Goal: Task Accomplishment & Management: Manage account settings

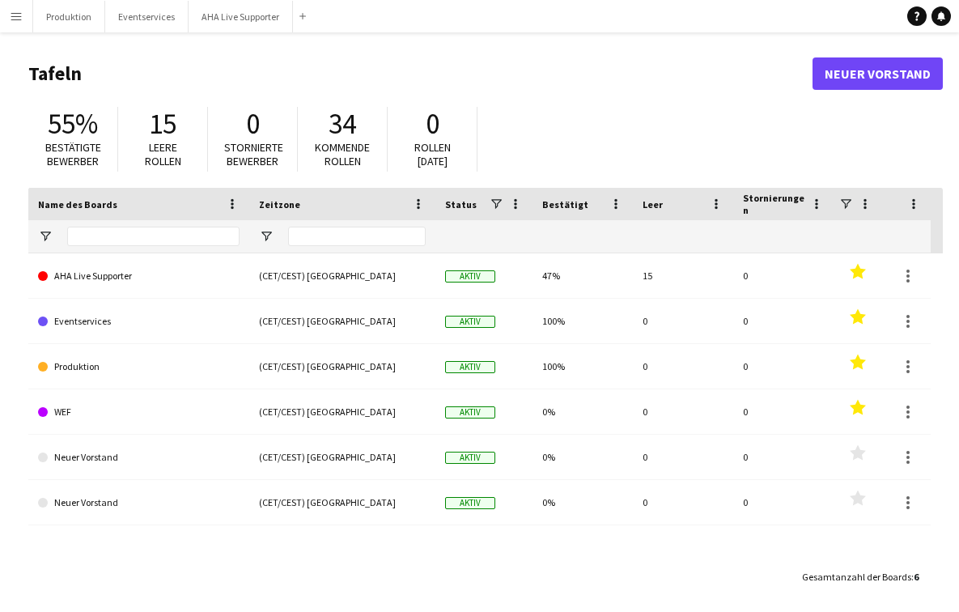
click at [22, 10] on app-icon "Menü" at bounding box center [16, 16] width 13 height 13
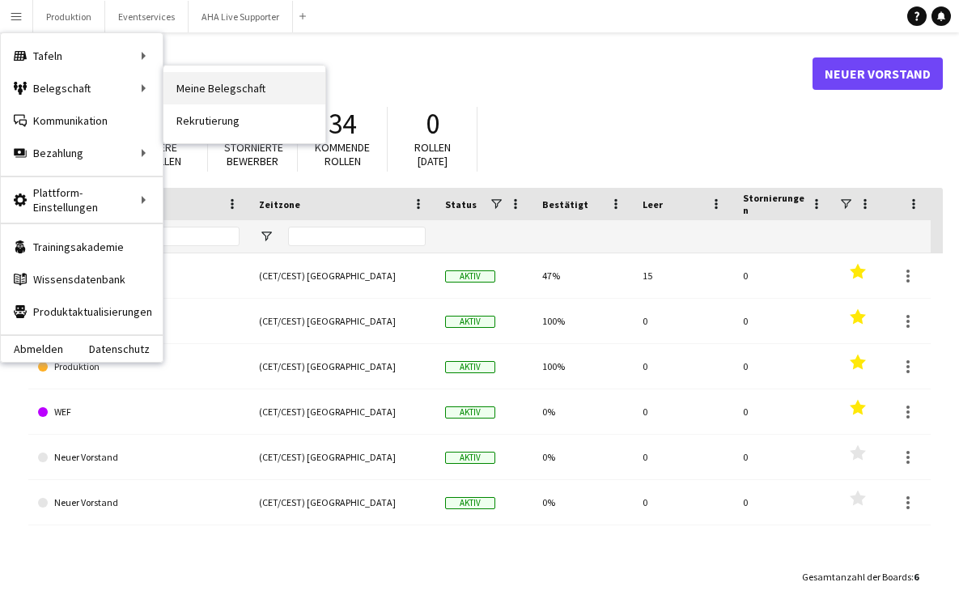
click at [198, 91] on link "Meine Belegschaft" at bounding box center [244, 88] width 162 height 32
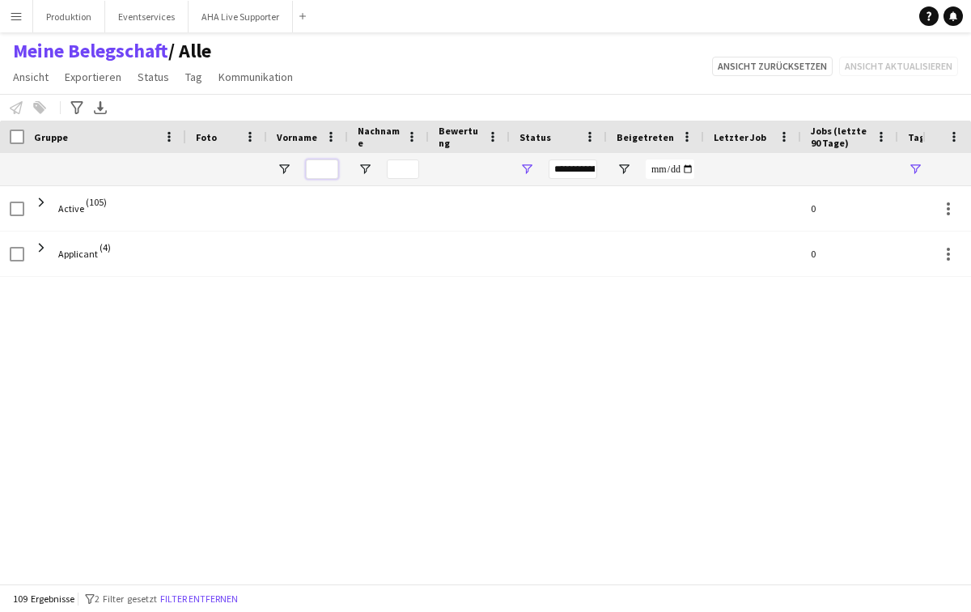
click at [321, 174] on input "Vorname Filtereingang" at bounding box center [322, 168] width 32 height 19
type input "**"
type input "***"
type input "*"
type input "***"
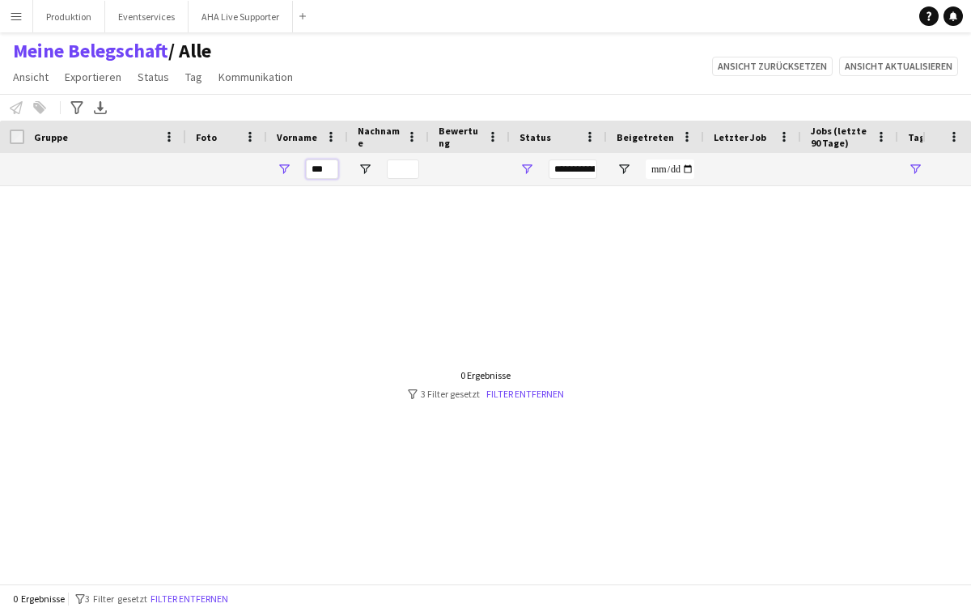
type input "**********"
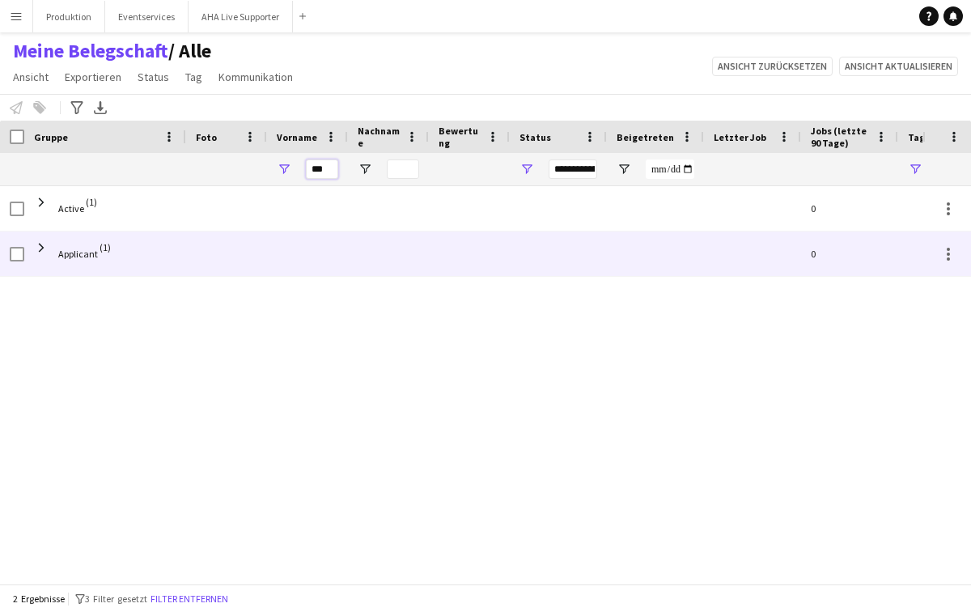
type input "***"
click at [66, 244] on span "Applicant" at bounding box center [78, 253] width 40 height 45
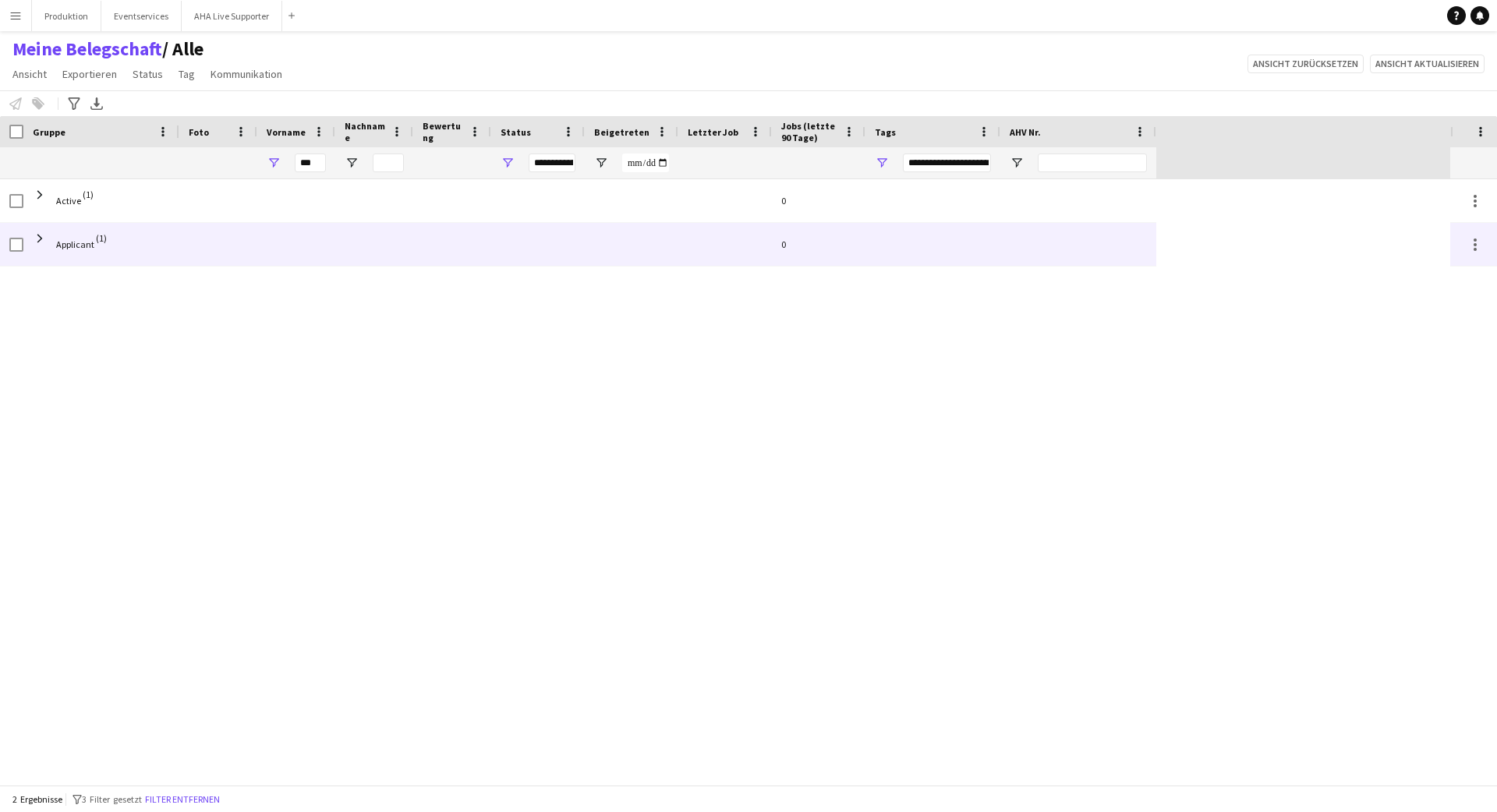
drag, startPoint x: 80, startPoint y: 243, endPoint x: 47, endPoint y: 244, distance: 33.0
click at [80, 243] on span "Applicant" at bounding box center [75, 245] width 39 height 12
click at [44, 238] on span at bounding box center [39, 238] width 14 height 14
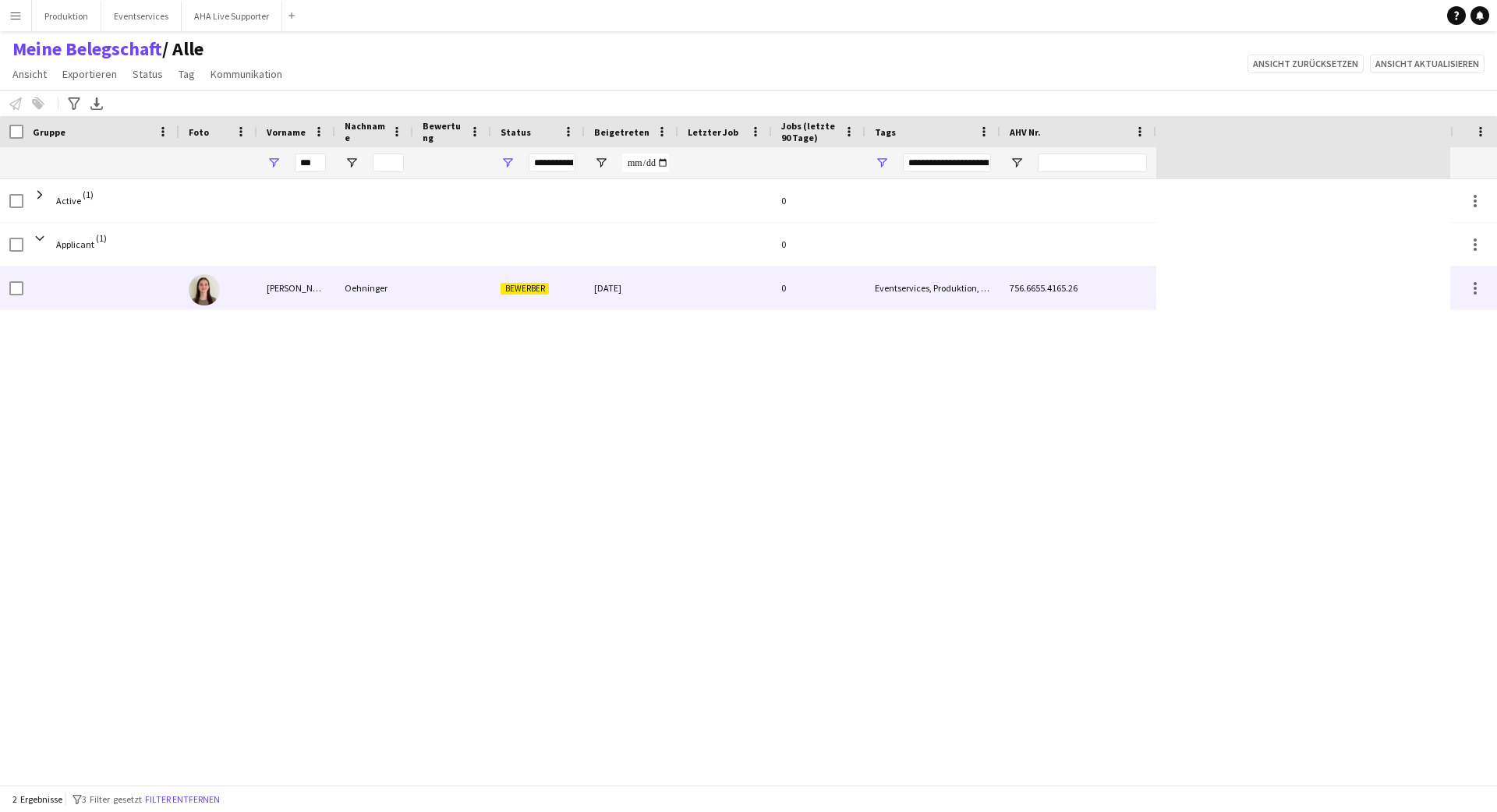
click at [319, 293] on div "[PERSON_NAME]" at bounding box center [296, 288] width 78 height 43
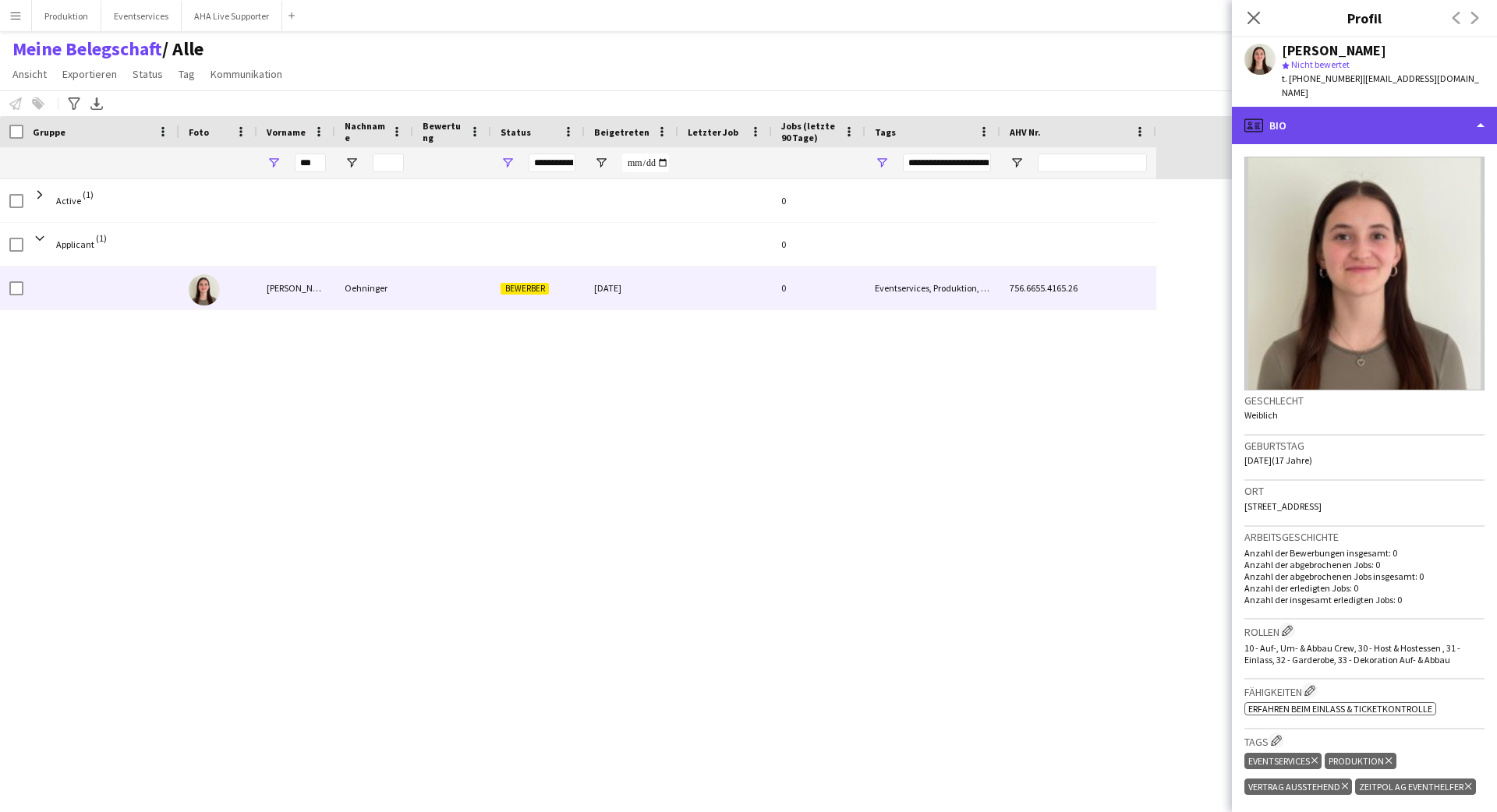
click at [934, 110] on div "profile Bio" at bounding box center [1364, 125] width 265 height 38
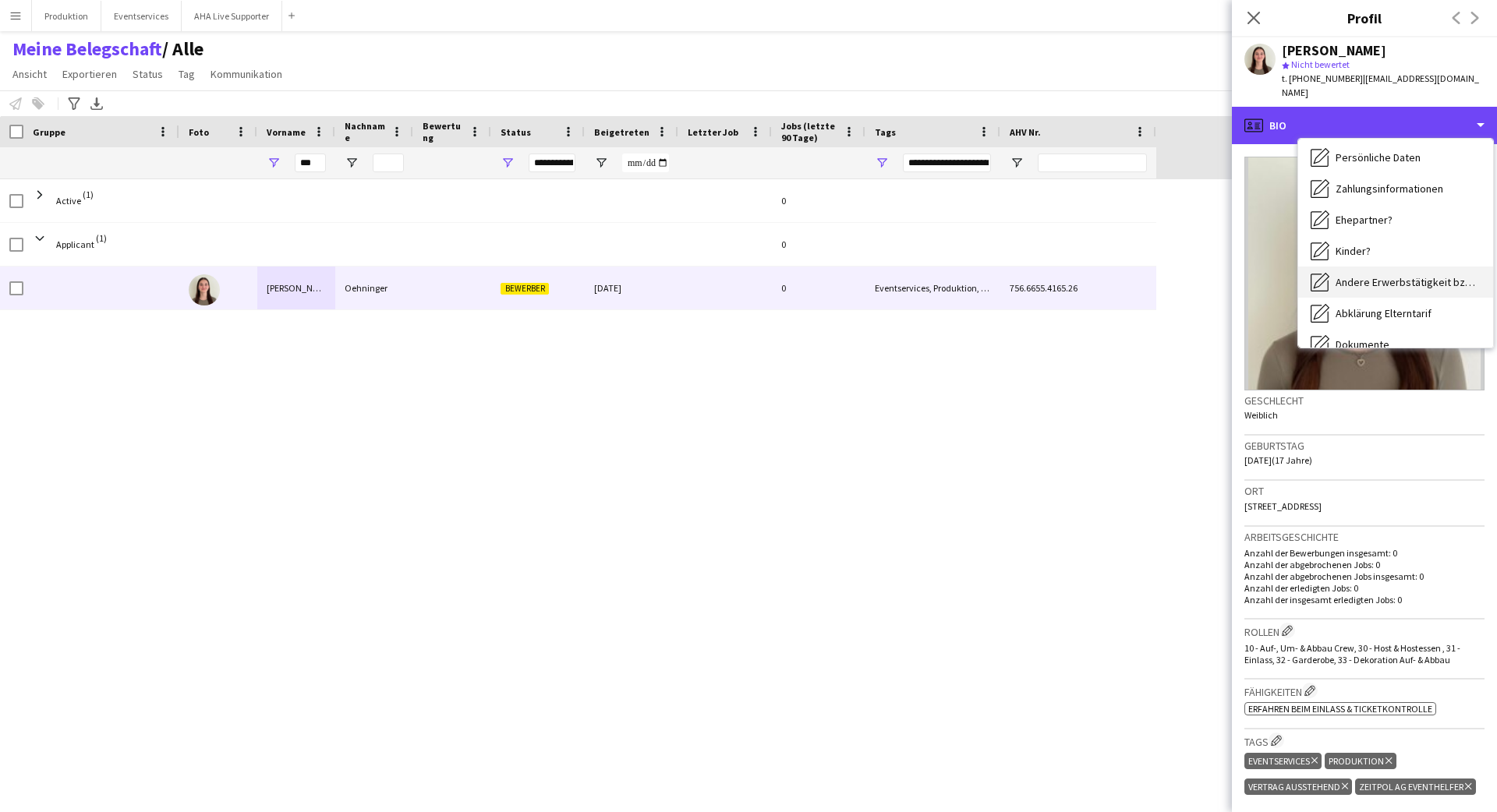
scroll to position [240, 0]
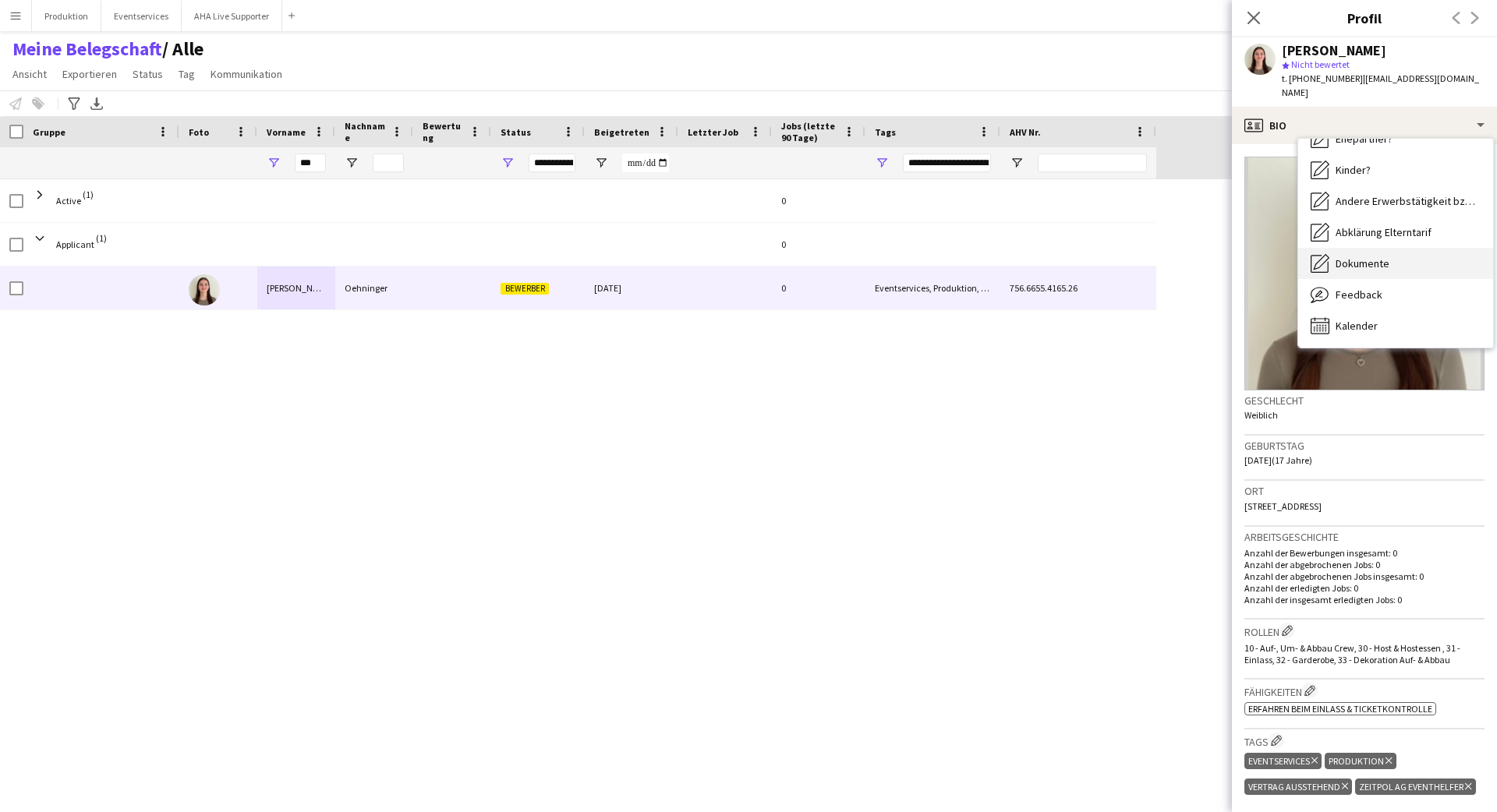
click at [934, 248] on div "Dokumente Dokumente" at bounding box center [1396, 263] width 195 height 31
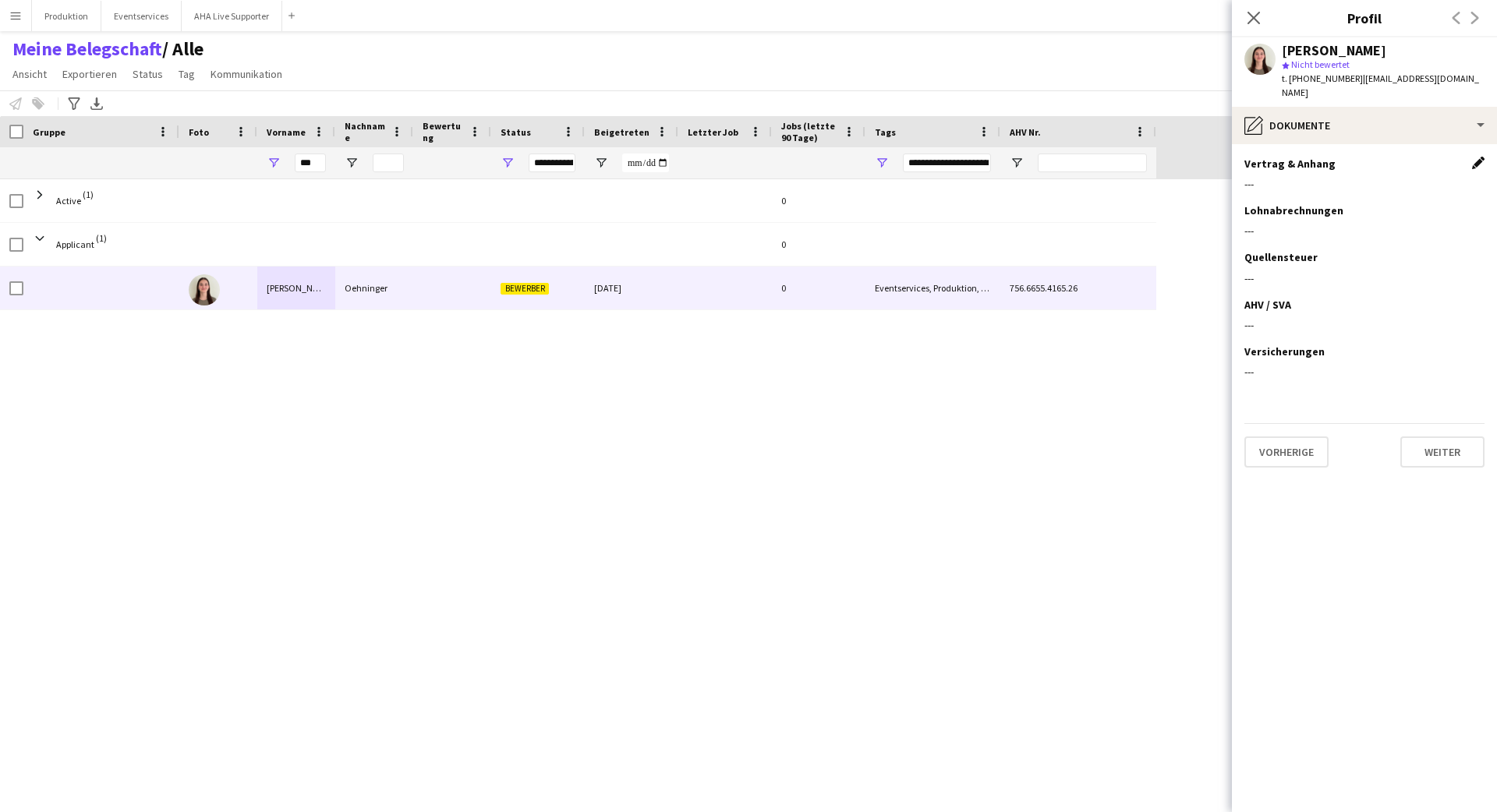
click at [934, 157] on app-icon "Dieses Feld bearbeiten" at bounding box center [1478, 163] width 13 height 13
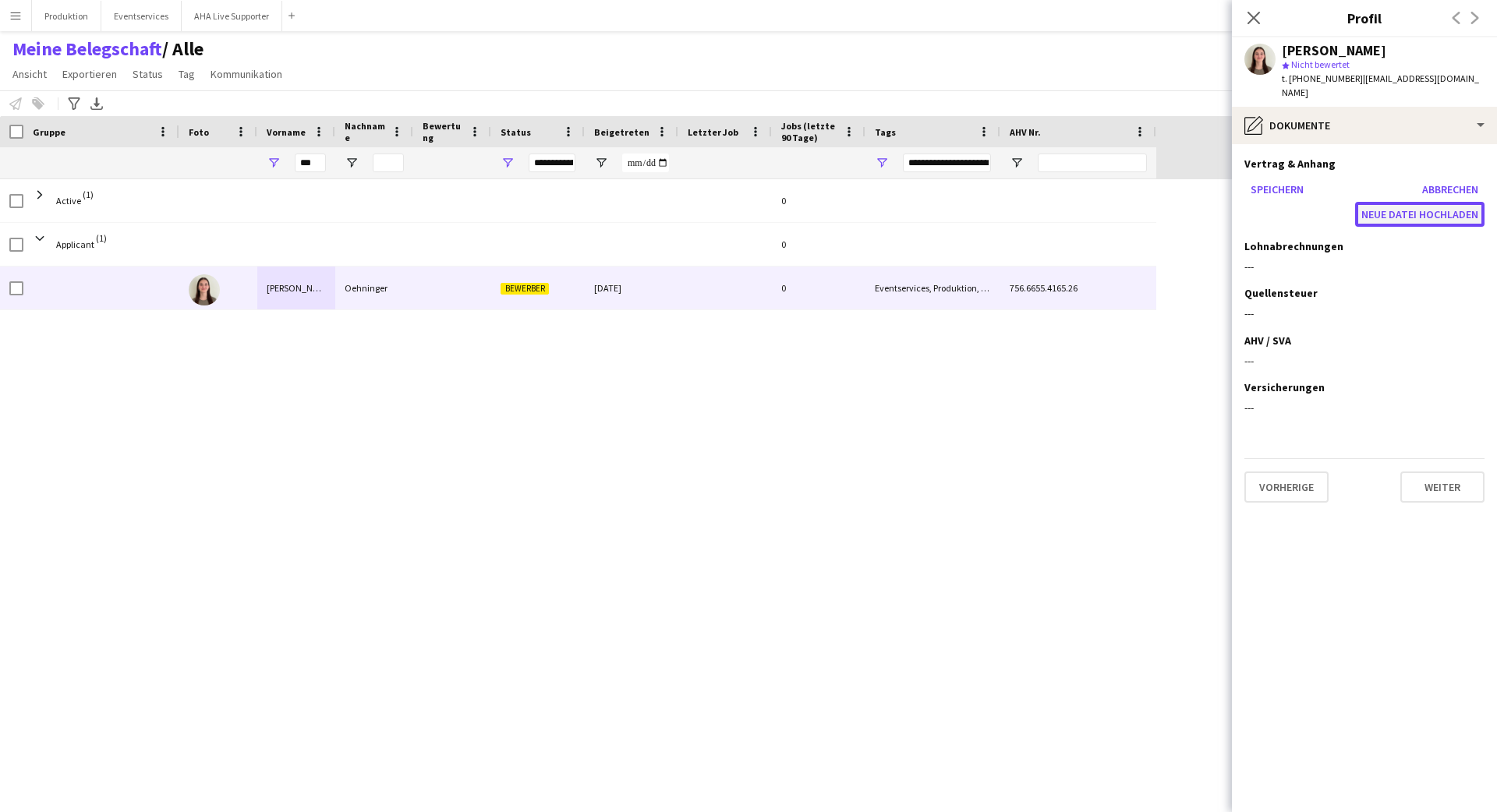
click at [934, 202] on button "Neue Datei hochladen" at bounding box center [1420, 215] width 129 height 25
click at [934, 177] on button "Speichern" at bounding box center [1277, 190] width 66 height 25
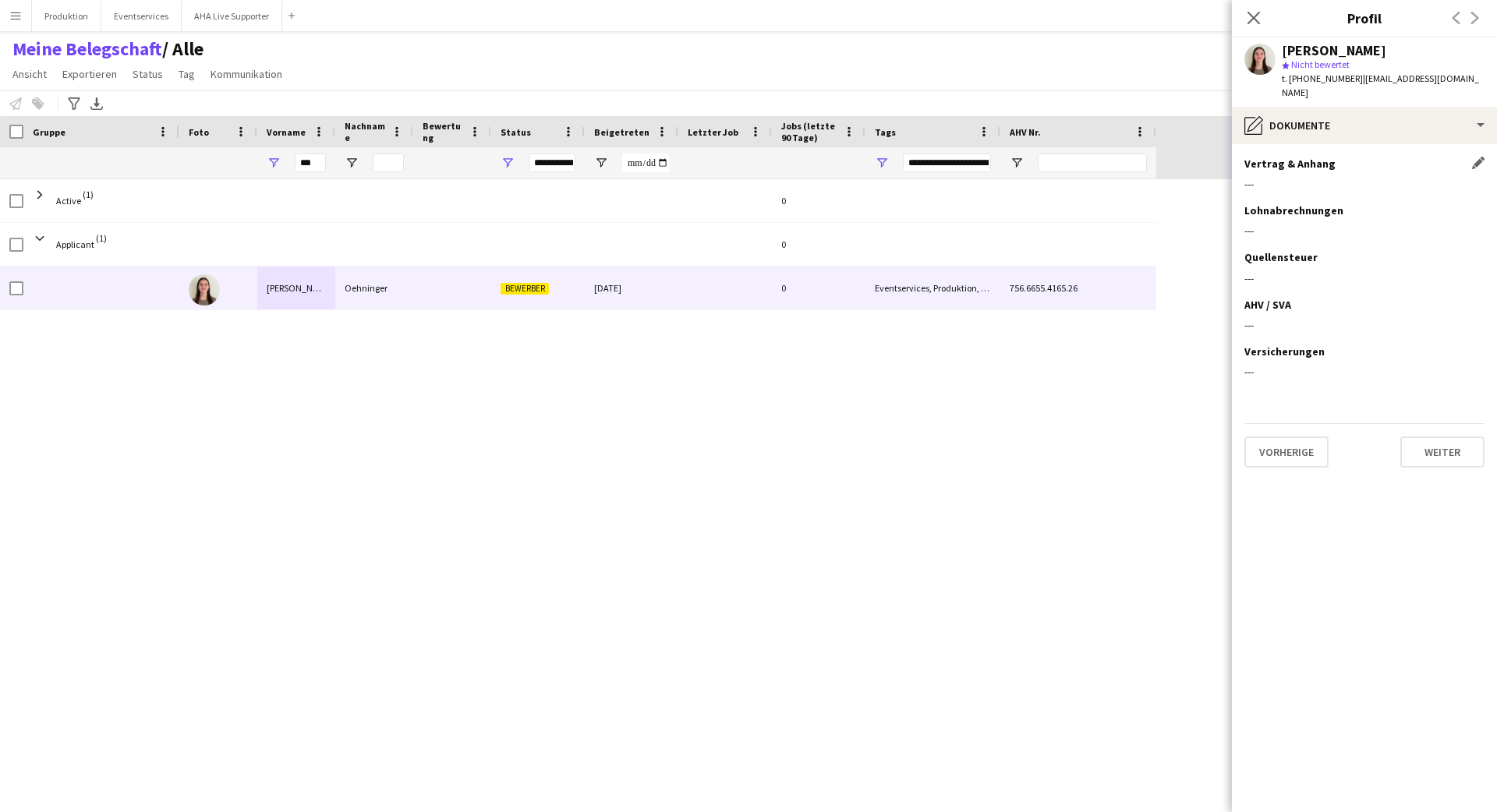
click at [934, 149] on app-section-data-types "Vertrag & Anhang Dieses Feld bearbeiten --- Lohnabrechnungen Dieses Feld bearbe…" at bounding box center [1364, 479] width 265 height 668
click at [934, 157] on app-icon "Dieses Feld bearbeiten" at bounding box center [1478, 163] width 13 height 13
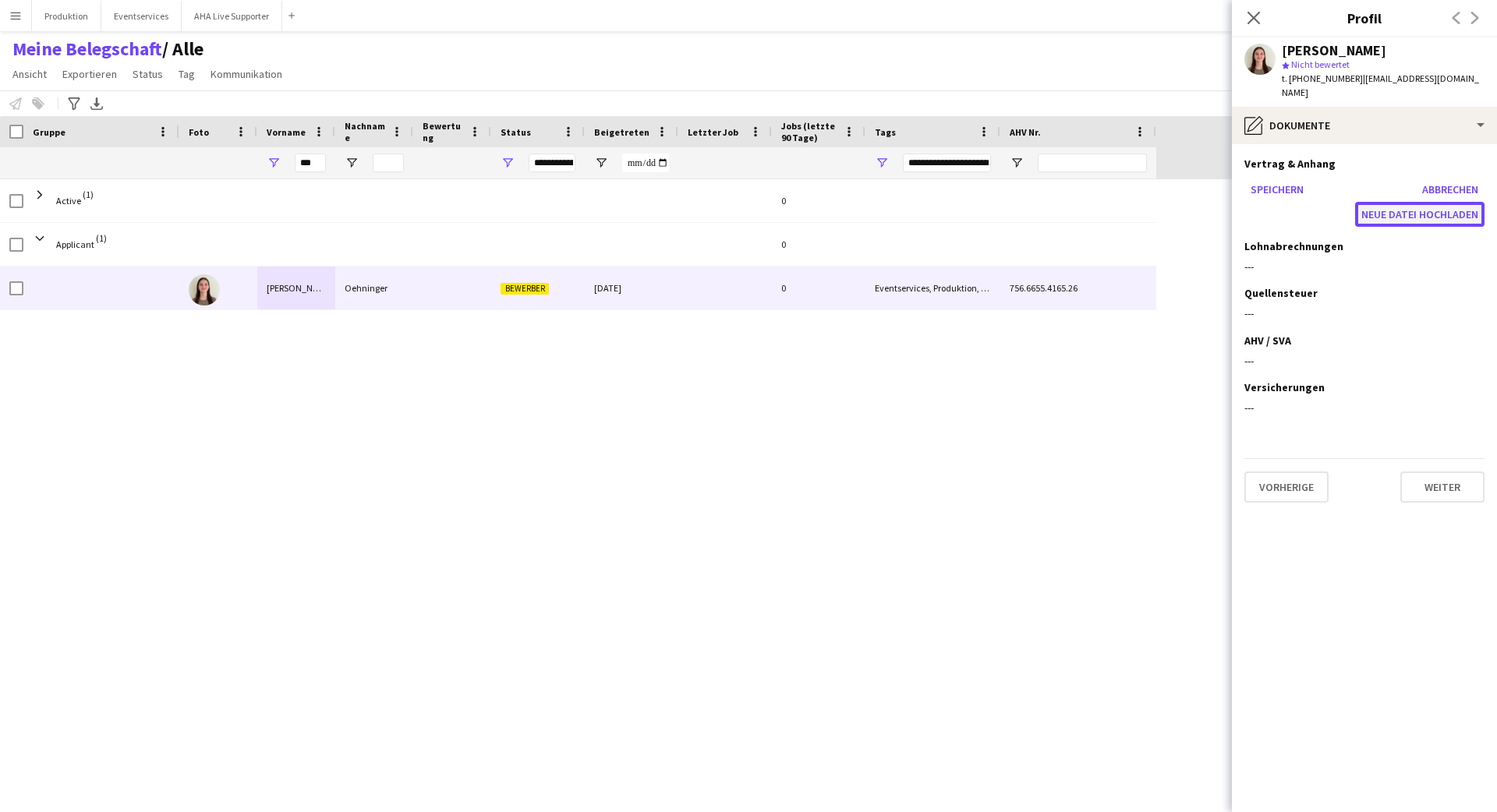
click at [934, 202] on button "Neue Datei hochladen" at bounding box center [1420, 215] width 129 height 25
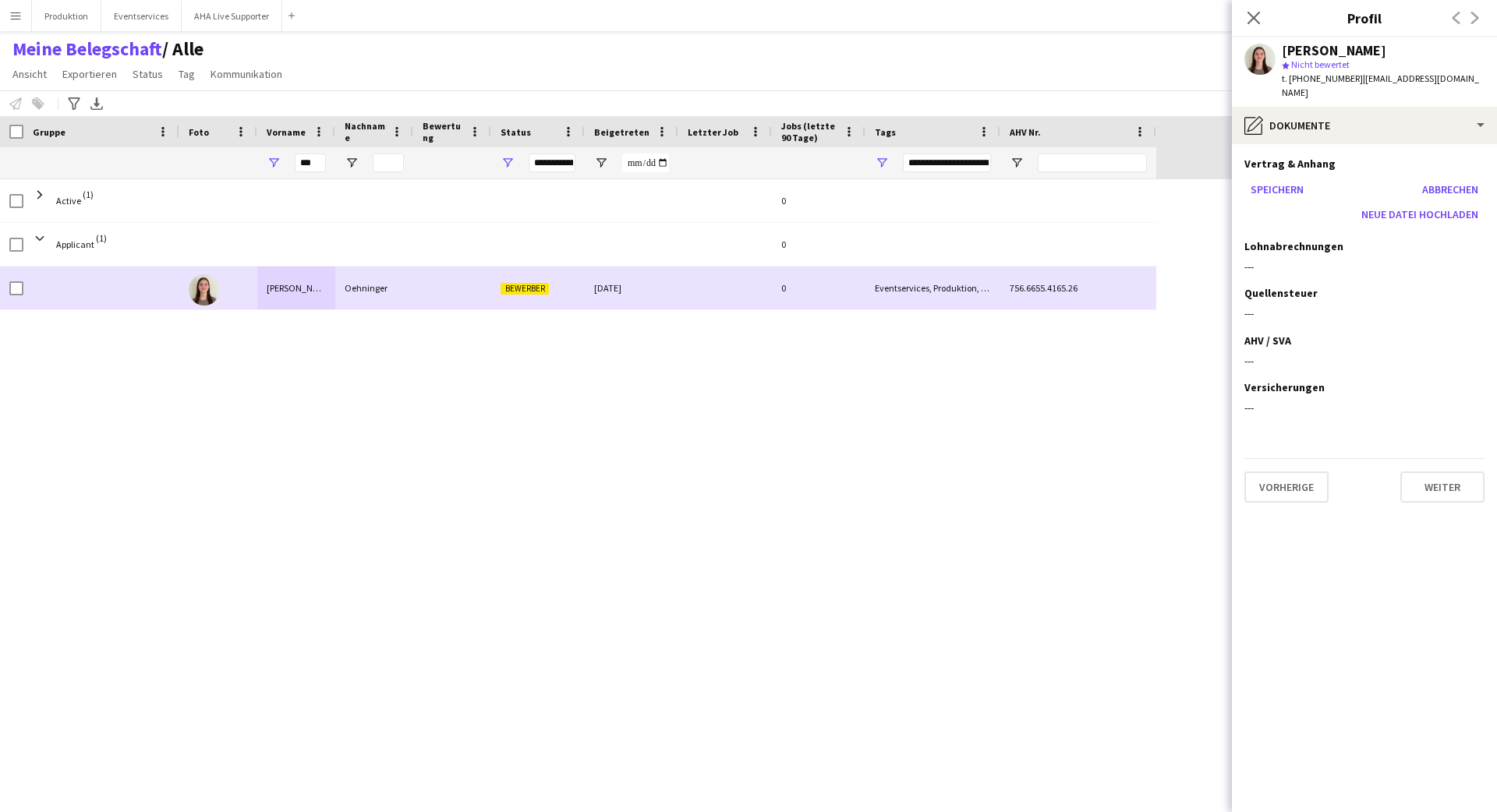
click at [859, 284] on div "0" at bounding box center [818, 288] width 93 height 43
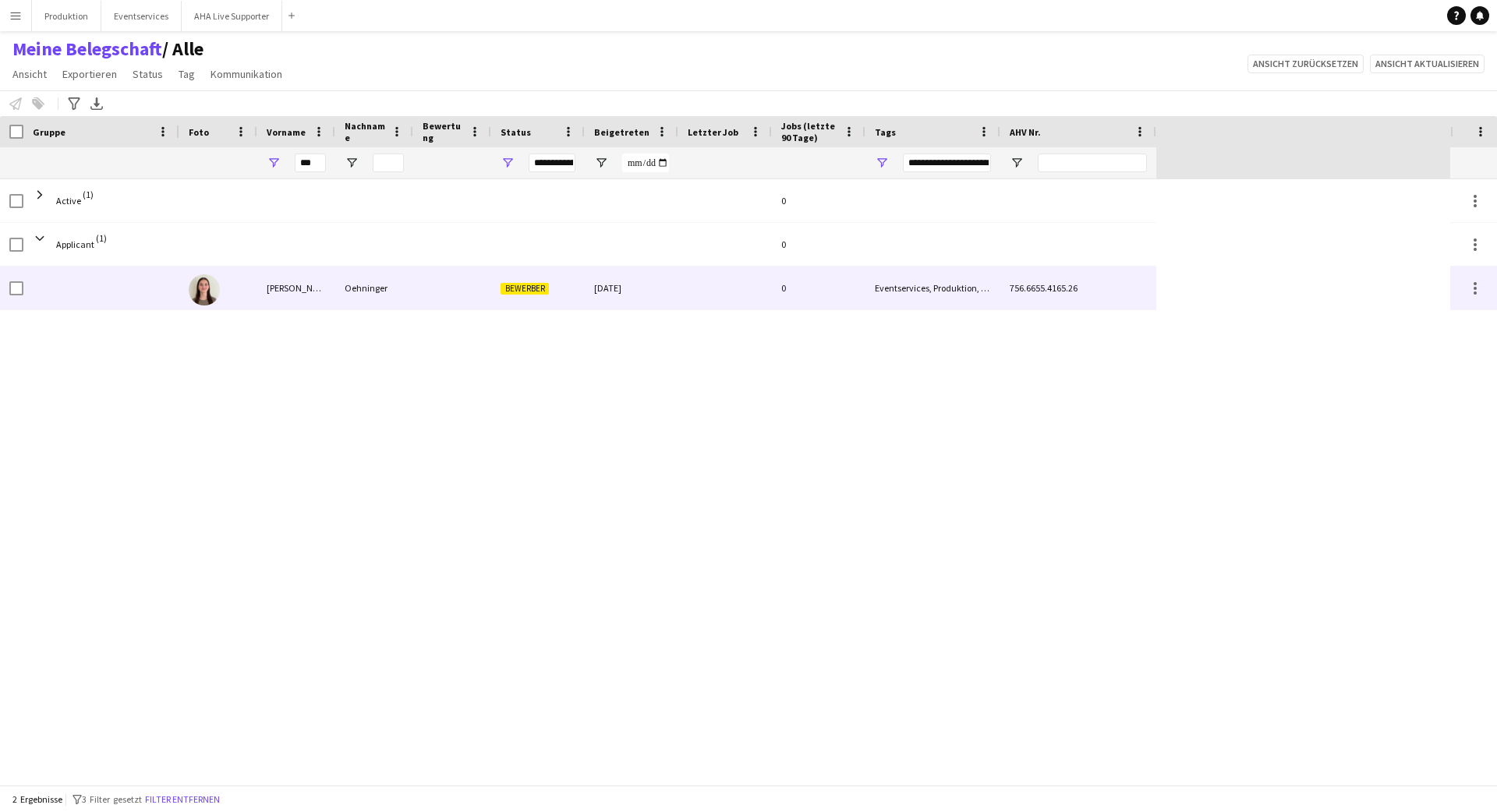
click at [919, 284] on div "Eventservices, Produktion, Vertrag ausstehend, Zeitpol AG Eventhelfer" at bounding box center [932, 288] width 135 height 43
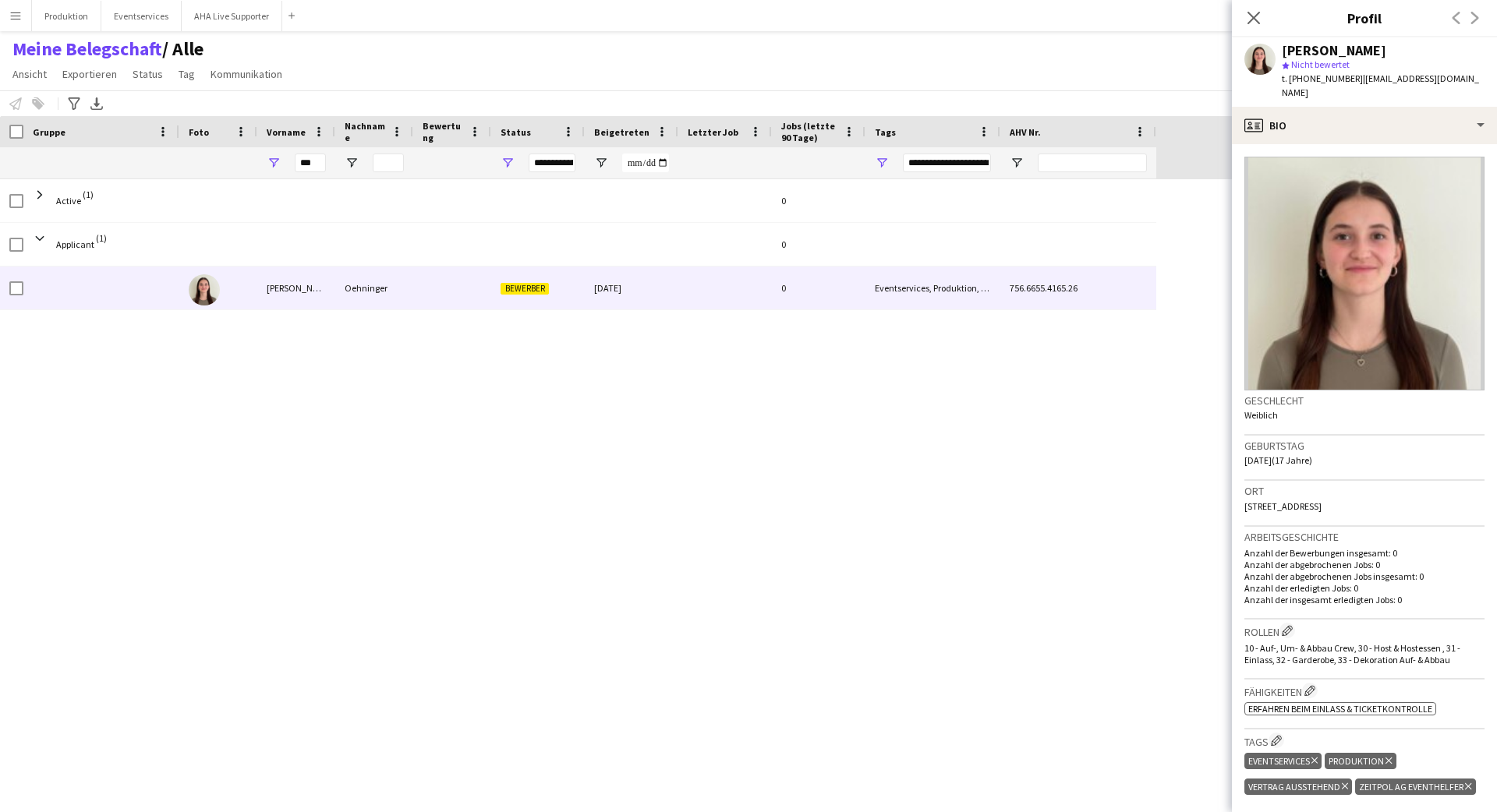
scroll to position [446, 0]
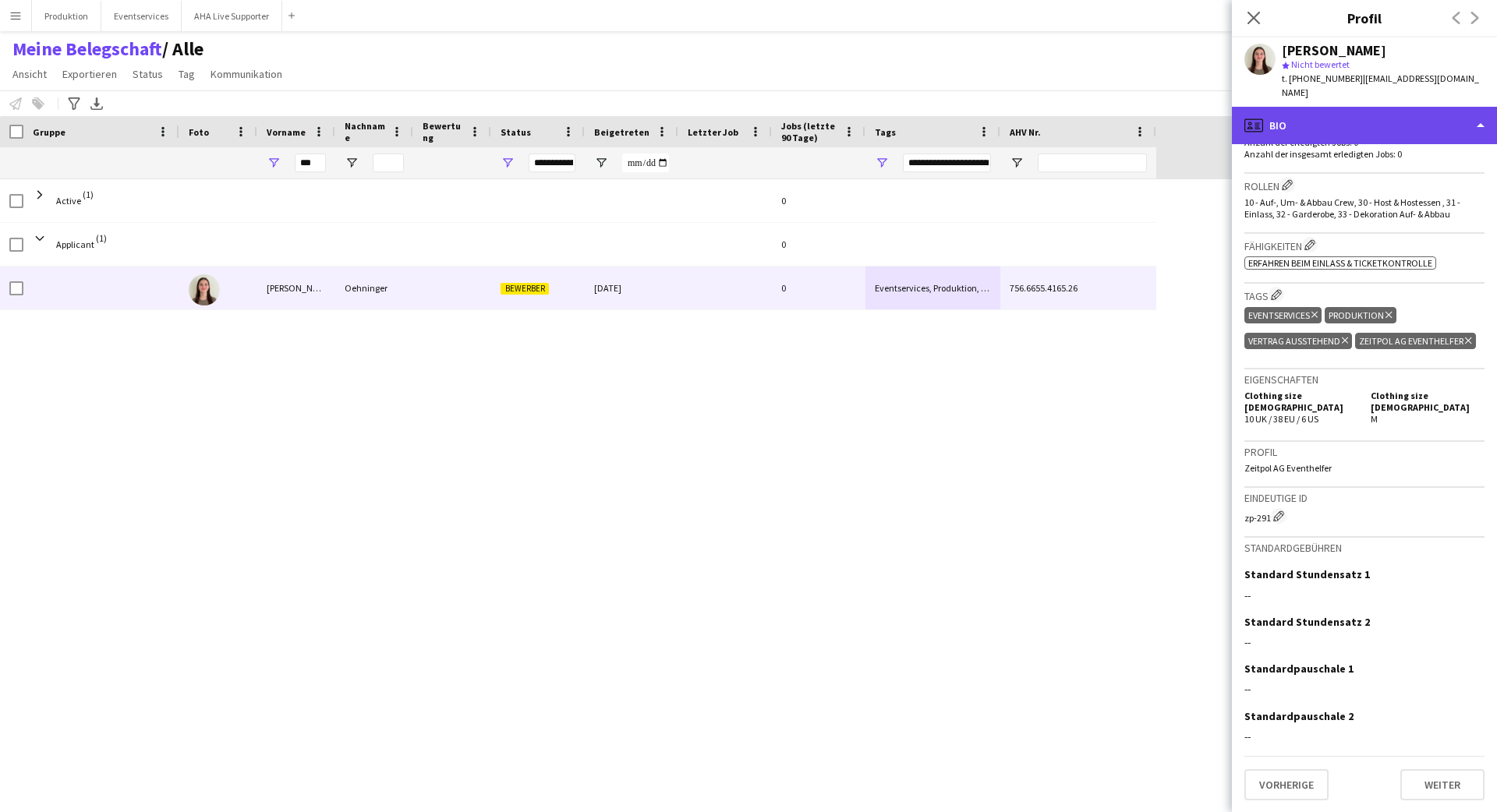
click at [934, 107] on div "profile Bio" at bounding box center [1364, 125] width 265 height 38
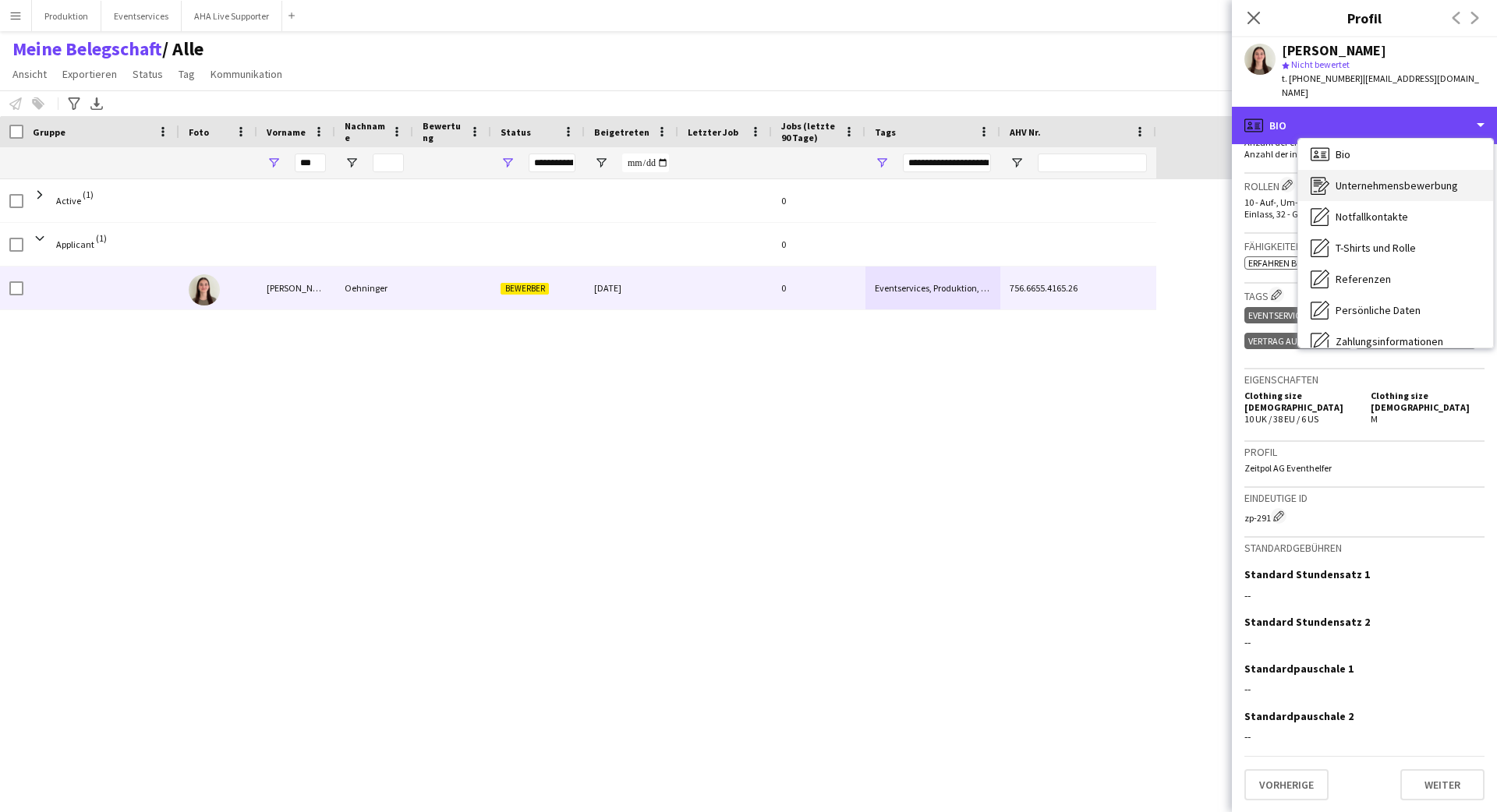
scroll to position [0, 0]
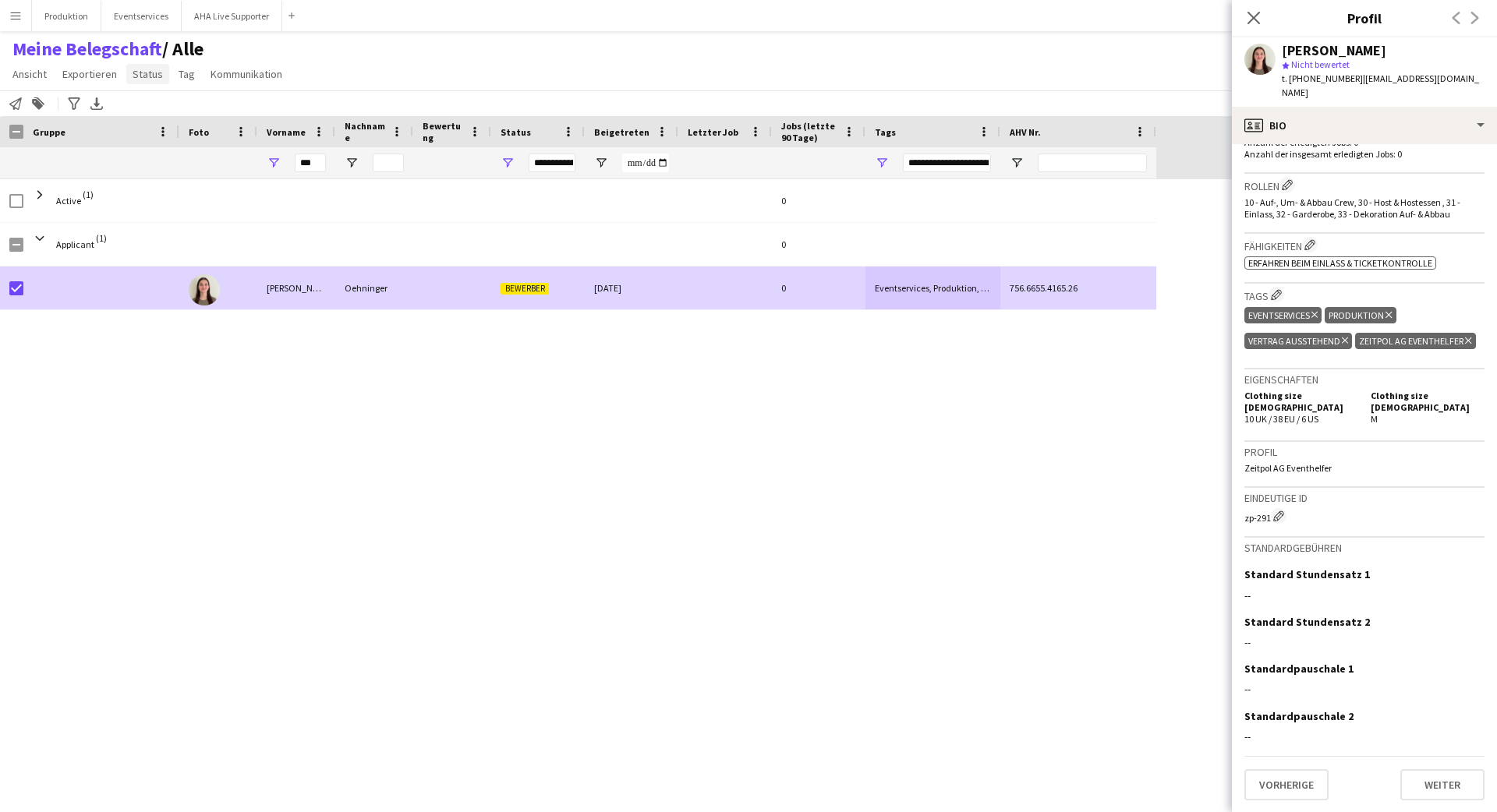
click at [156, 78] on span "Status" at bounding box center [148, 74] width 31 height 14
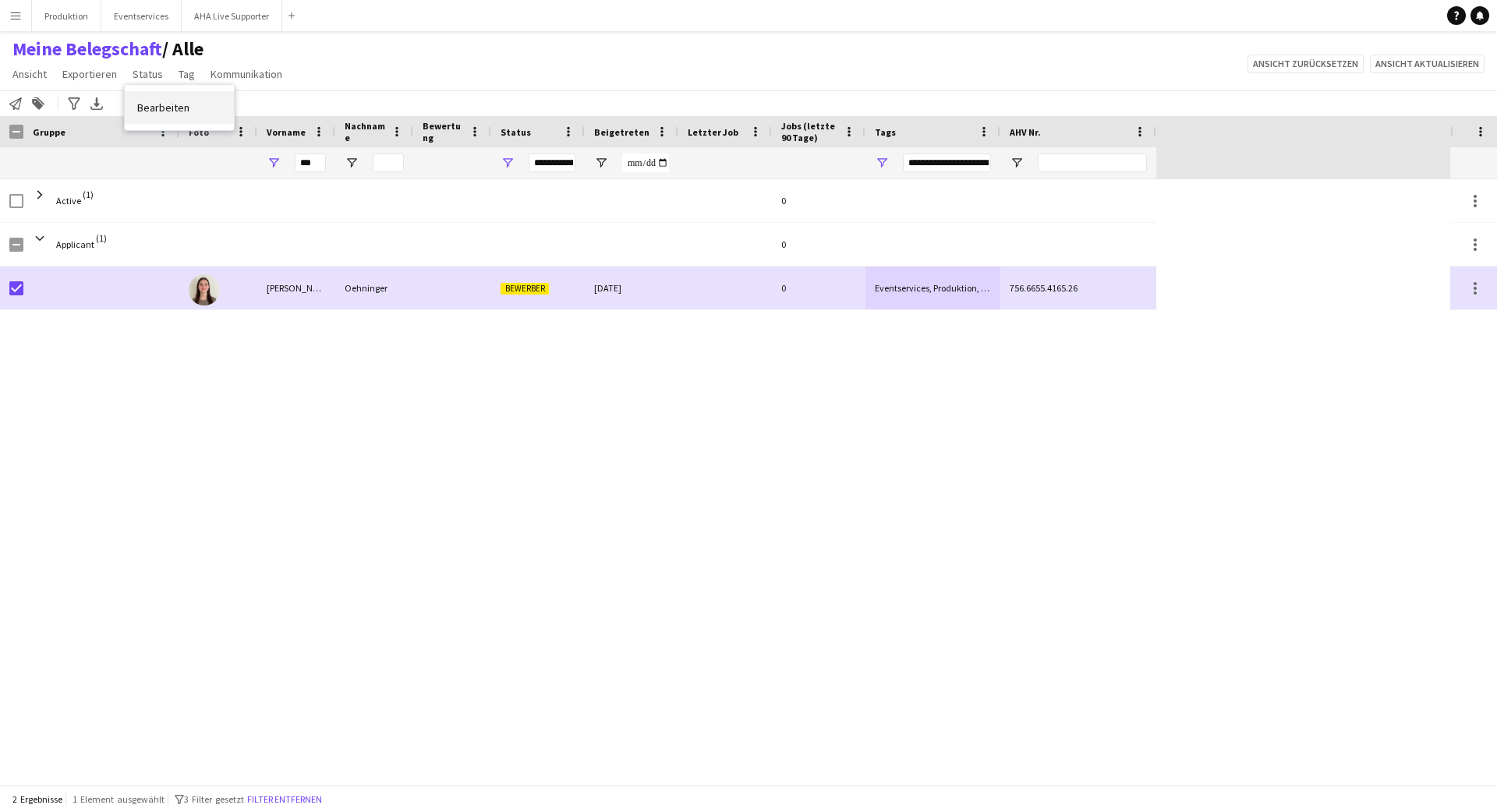
click at [157, 100] on span "Bearbeiten" at bounding box center [163, 107] width 52 height 14
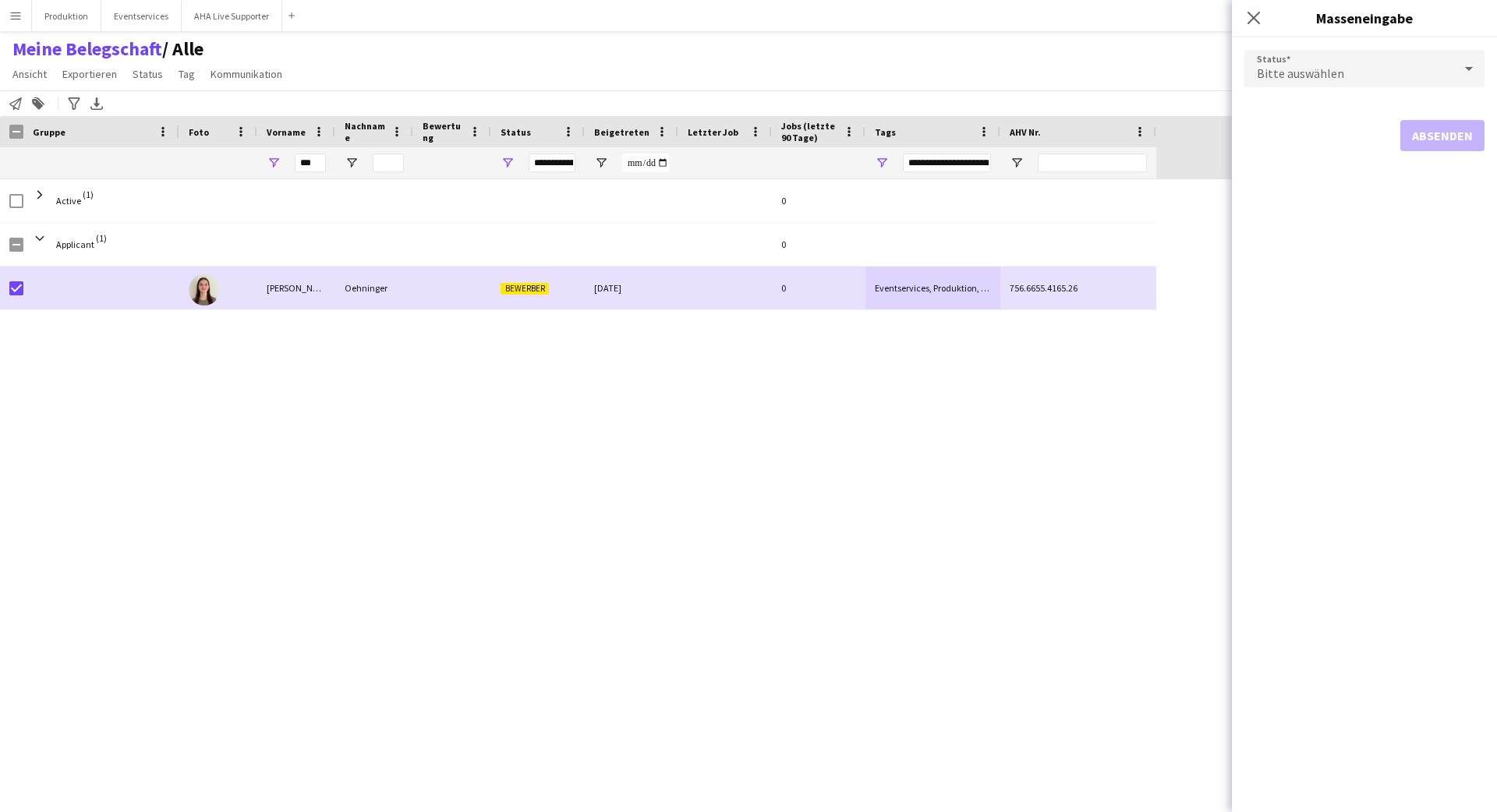
click at [934, 60] on div "Bitte auswählen" at bounding box center [1349, 68] width 209 height 38
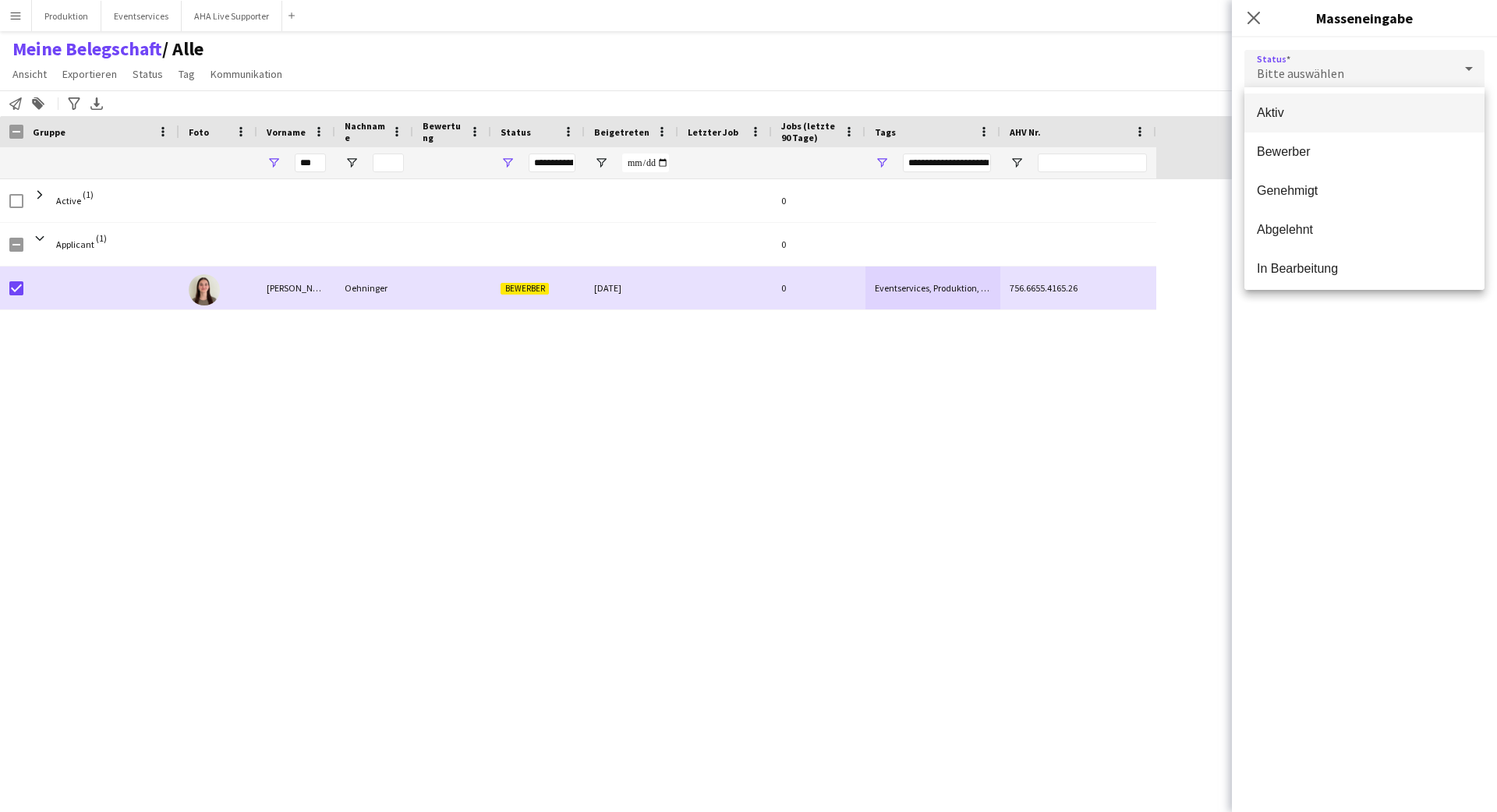
click at [934, 71] on div at bounding box center [748, 406] width 1497 height 812
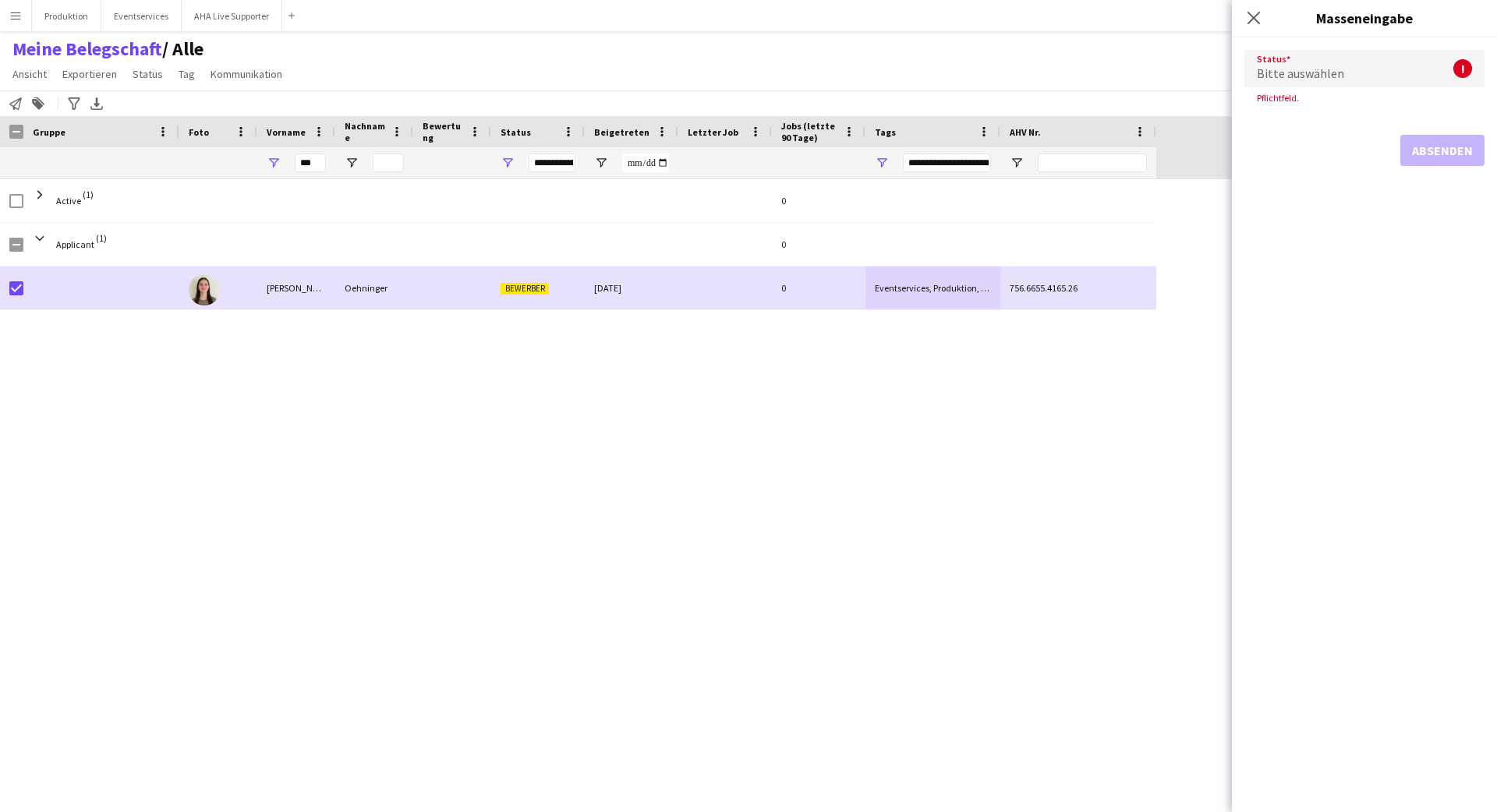
click at [934, 71] on span "Bitte auswählen" at bounding box center [1300, 73] width 88 height 15
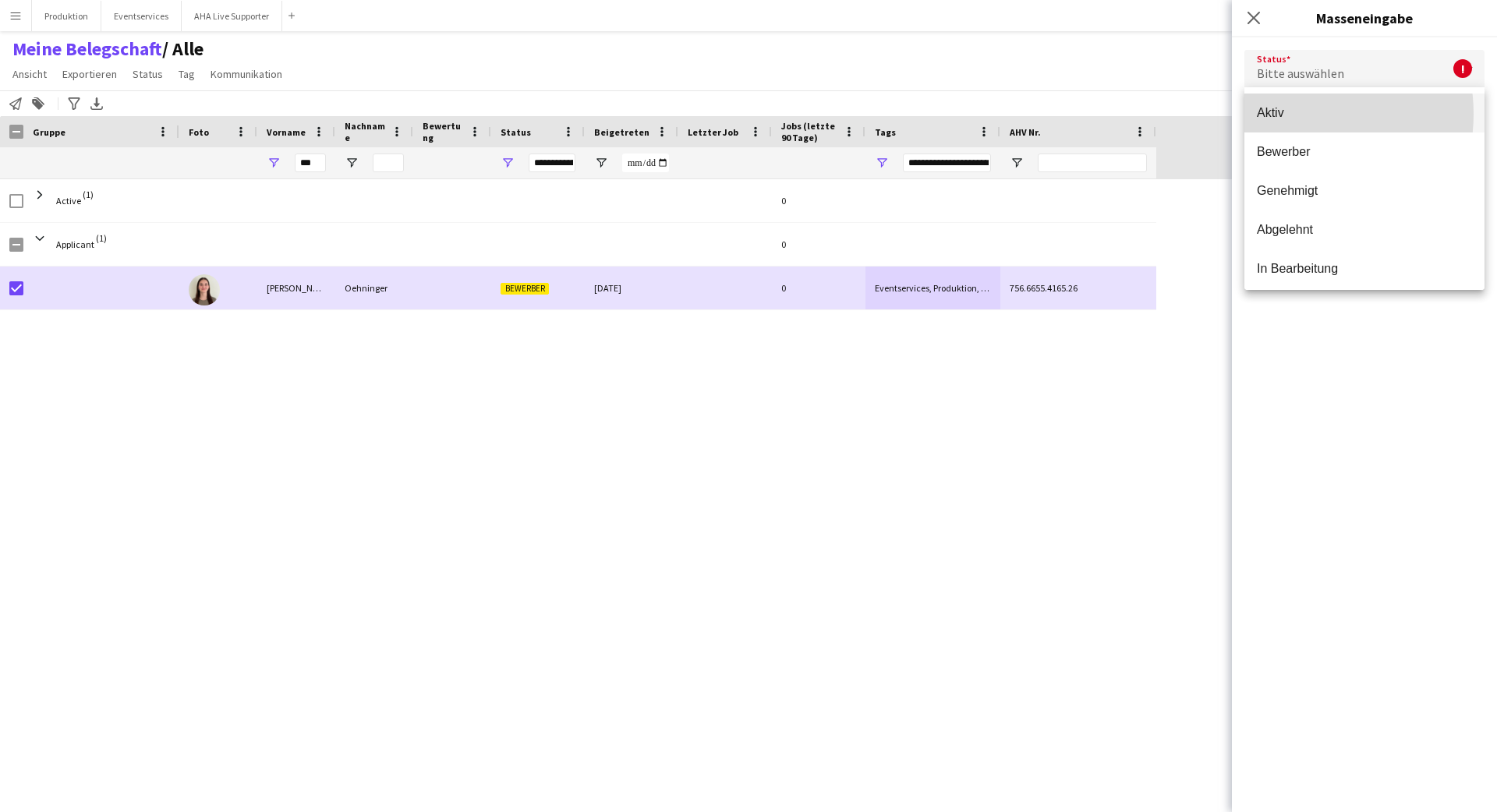
click at [934, 114] on span "Aktiv" at bounding box center [1364, 112] width 215 height 14
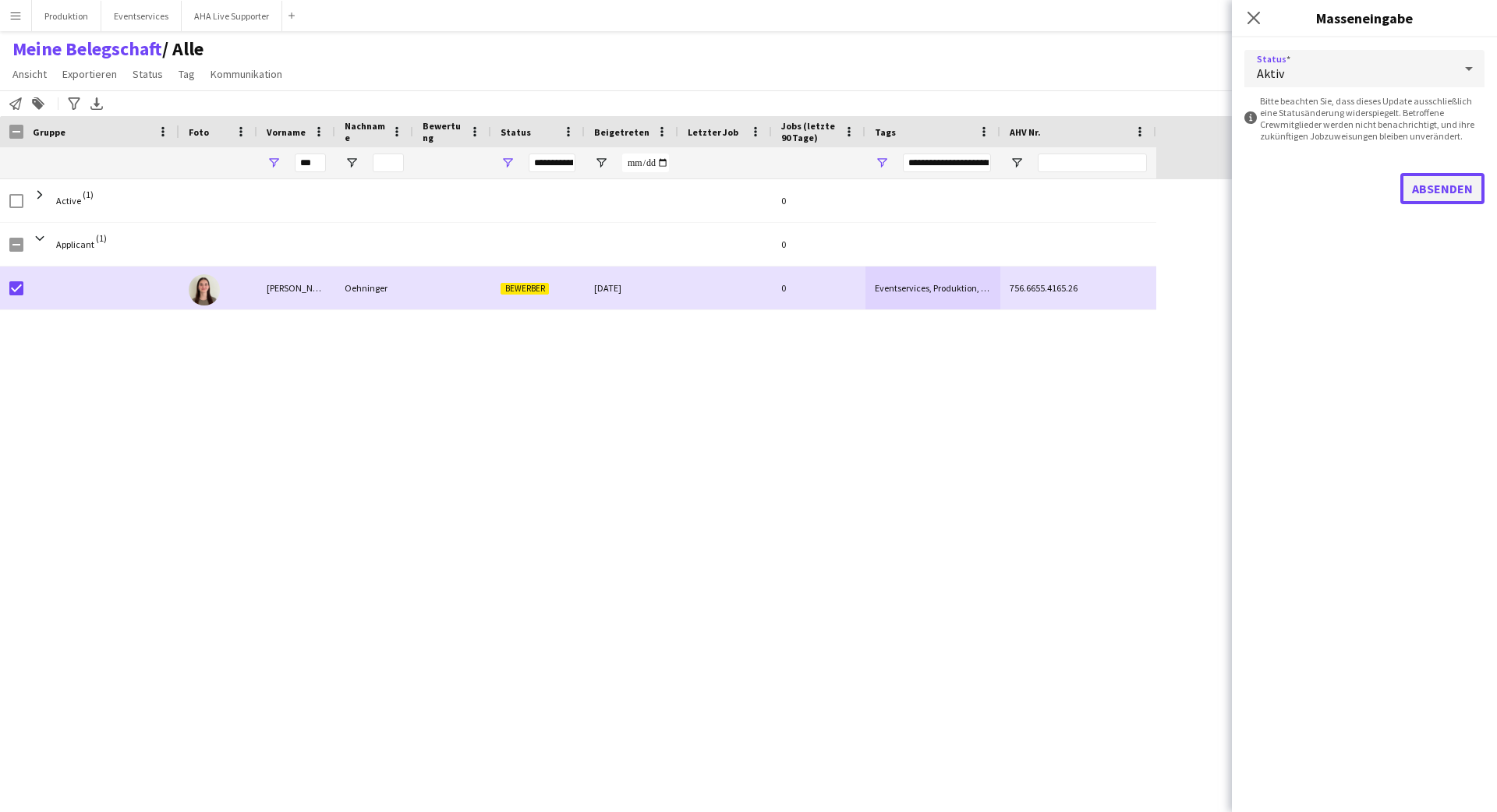
click at [934, 186] on button "Absenden" at bounding box center [1442, 189] width 84 height 31
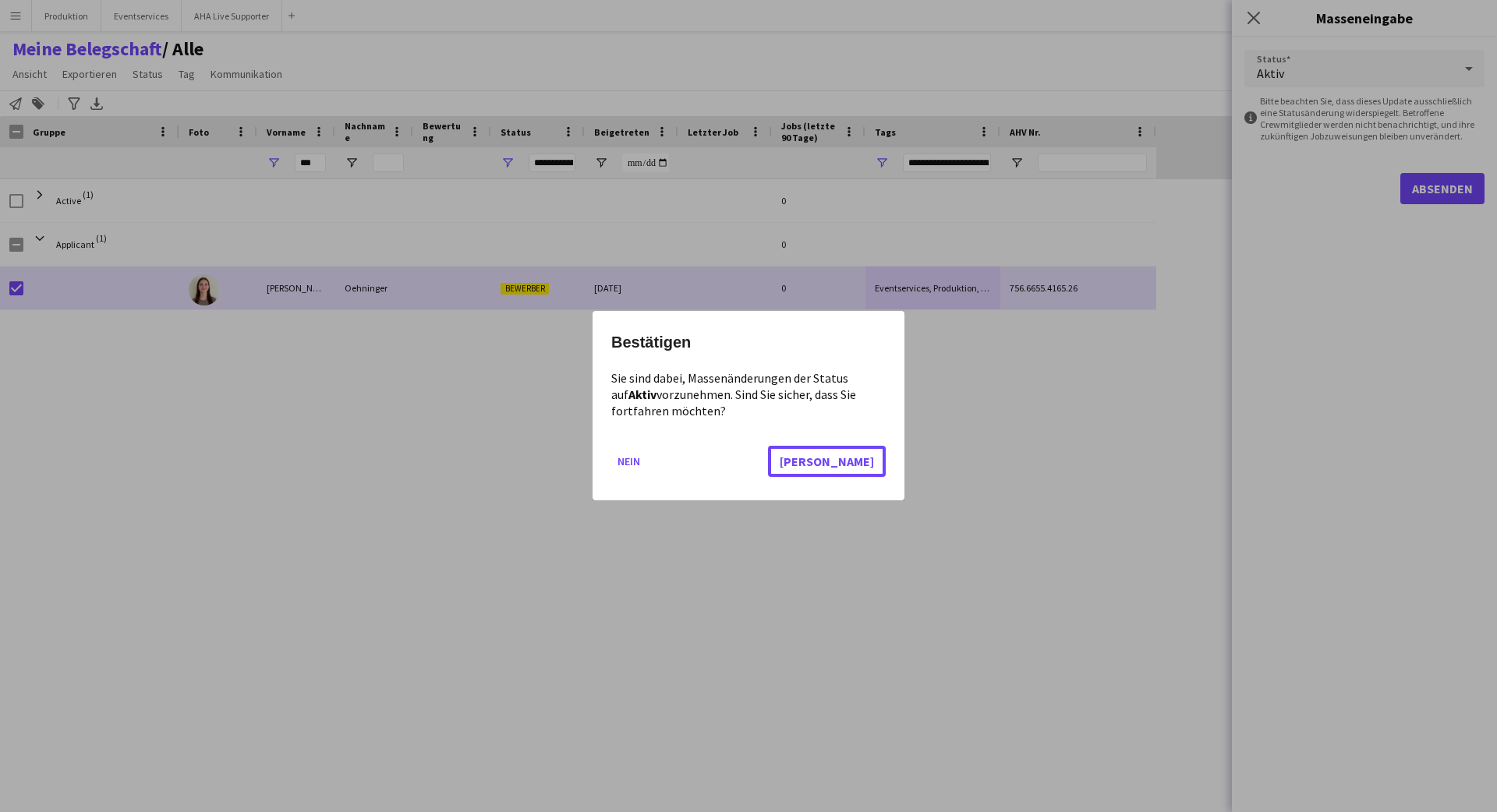
click at [882, 456] on button "[PERSON_NAME]" at bounding box center [827, 462] width 118 height 31
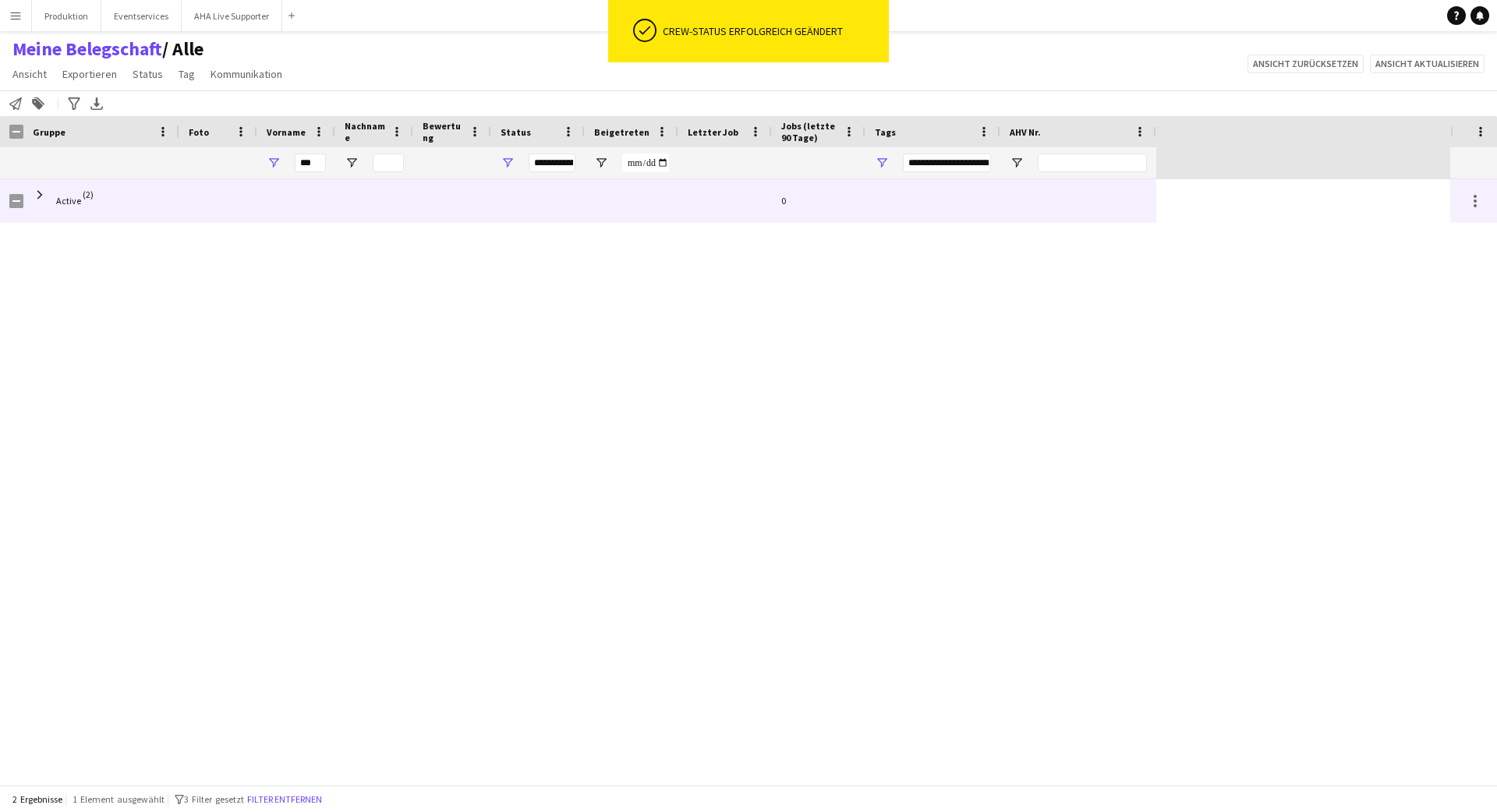
click at [126, 202] on span "Active (2)" at bounding box center [101, 200] width 137 height 43
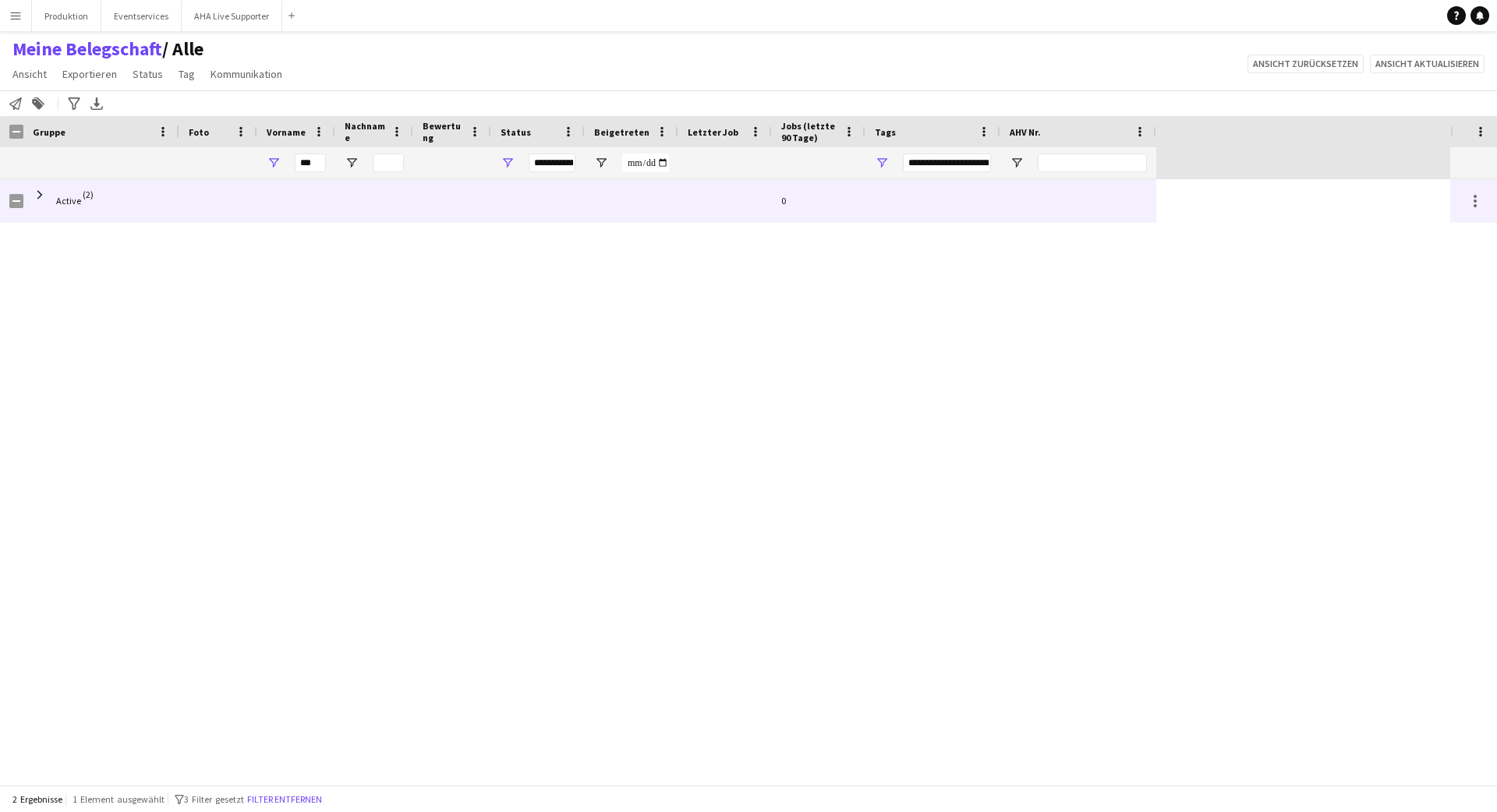
click at [49, 201] on span "Active (2)" at bounding box center [101, 200] width 137 height 43
click at [39, 192] on span at bounding box center [39, 195] width 14 height 14
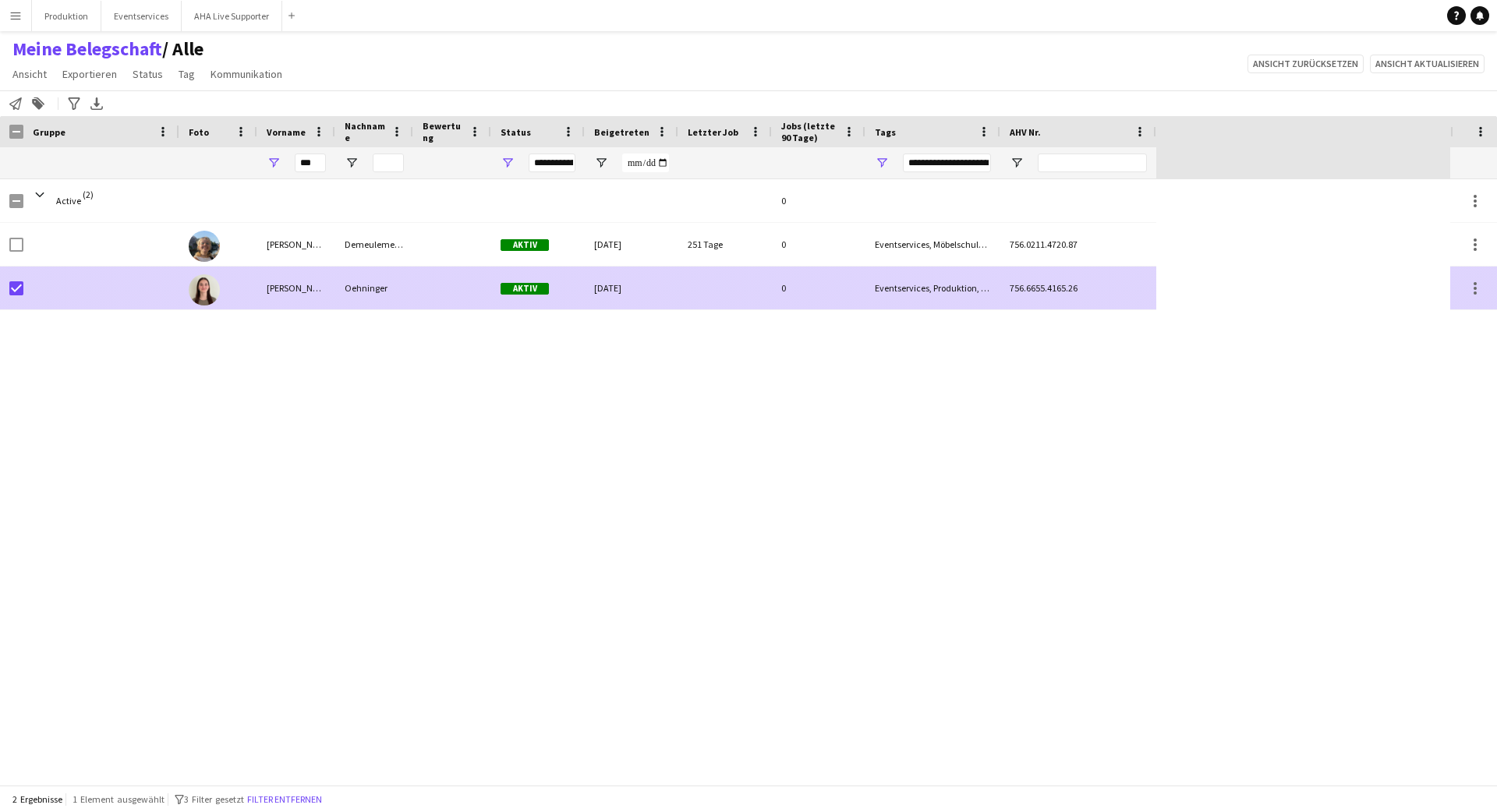
click at [317, 296] on div "[PERSON_NAME]" at bounding box center [296, 288] width 78 height 43
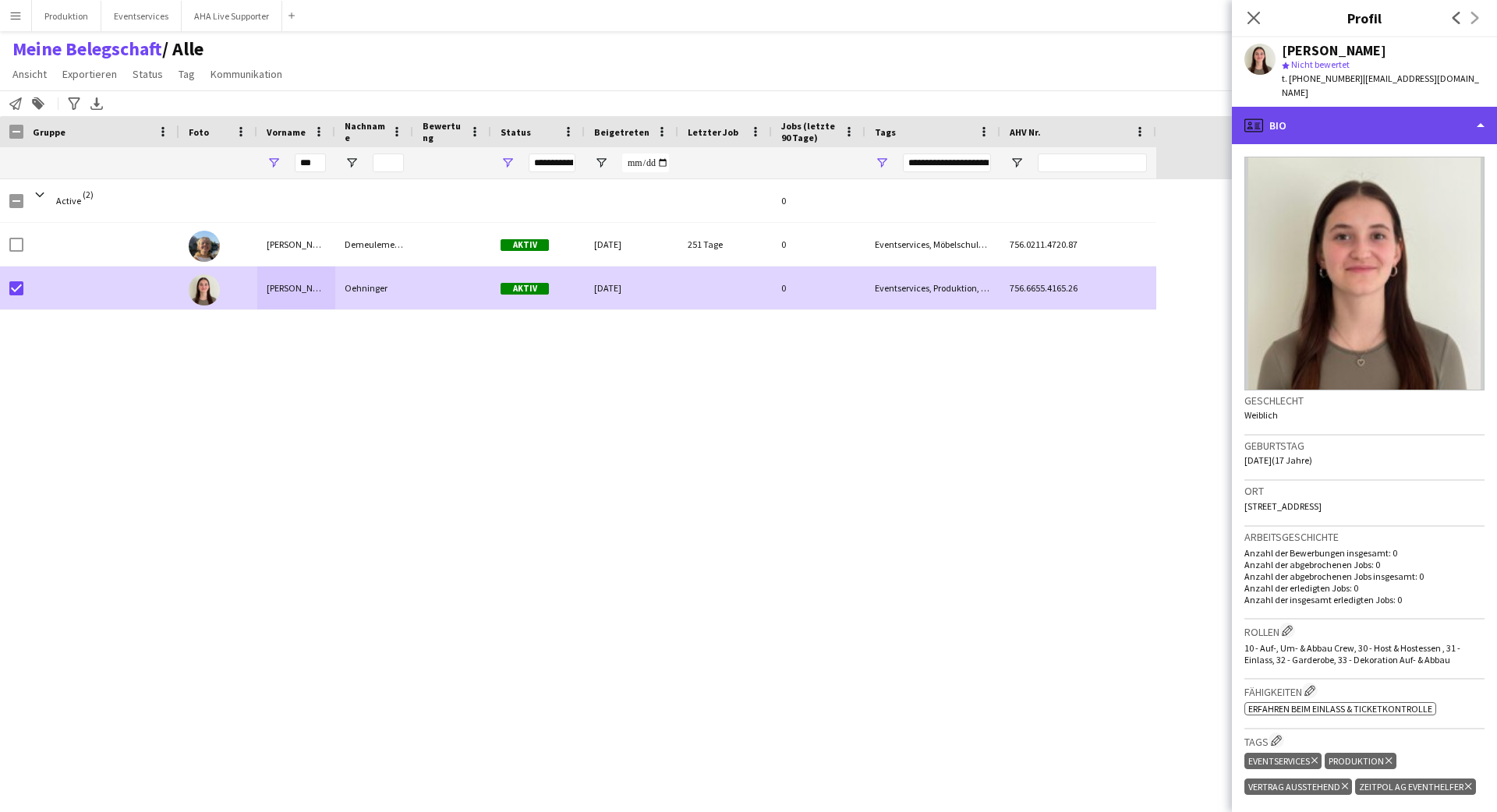
click at [934, 115] on div "profile Bio" at bounding box center [1364, 125] width 265 height 38
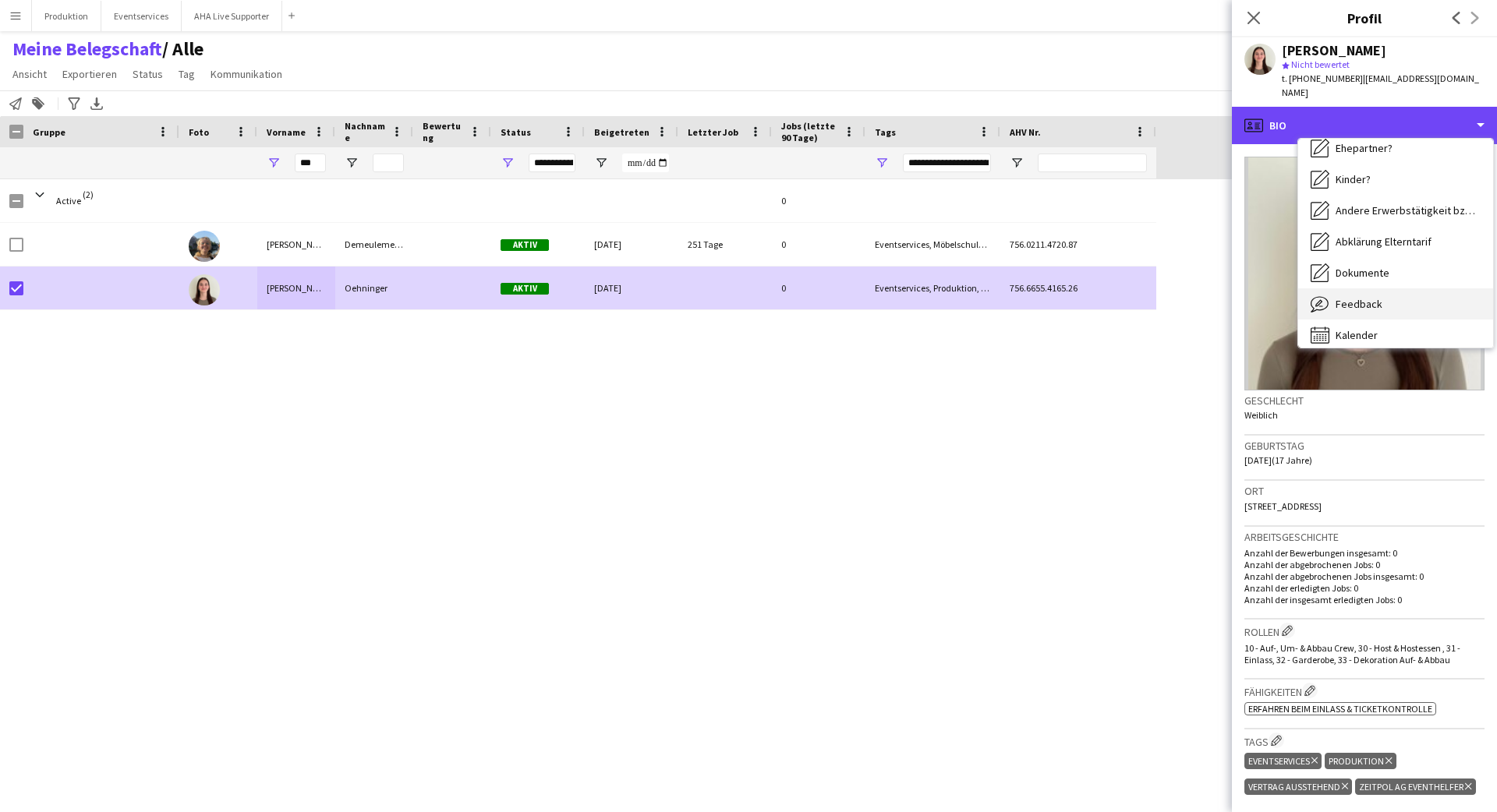
scroll to position [240, 0]
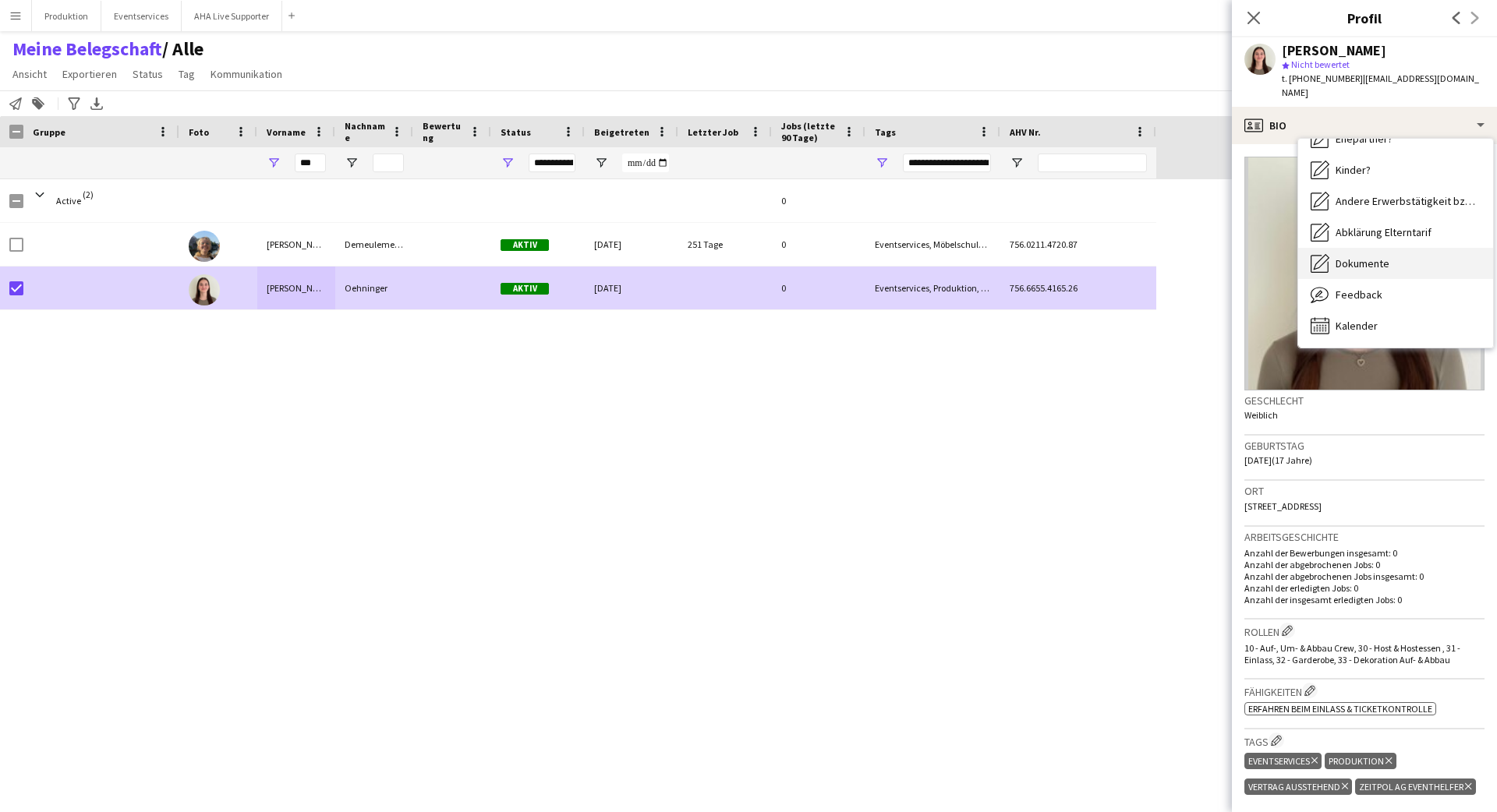
click at [934, 256] on div "Dokumente Dokumente" at bounding box center [1396, 263] width 195 height 31
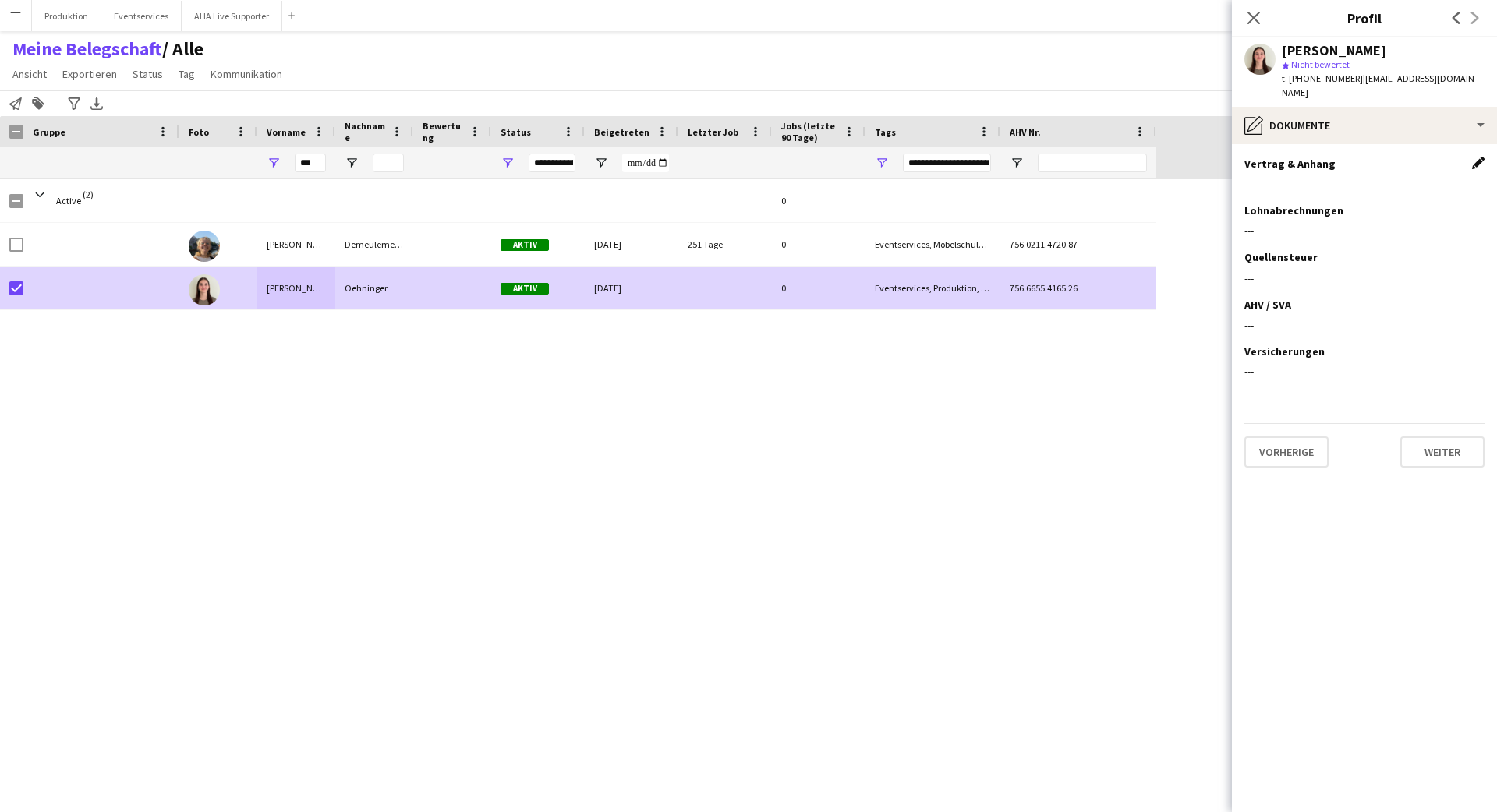
click at [934, 157] on app-icon "Dieses Feld bearbeiten" at bounding box center [1478, 163] width 13 height 13
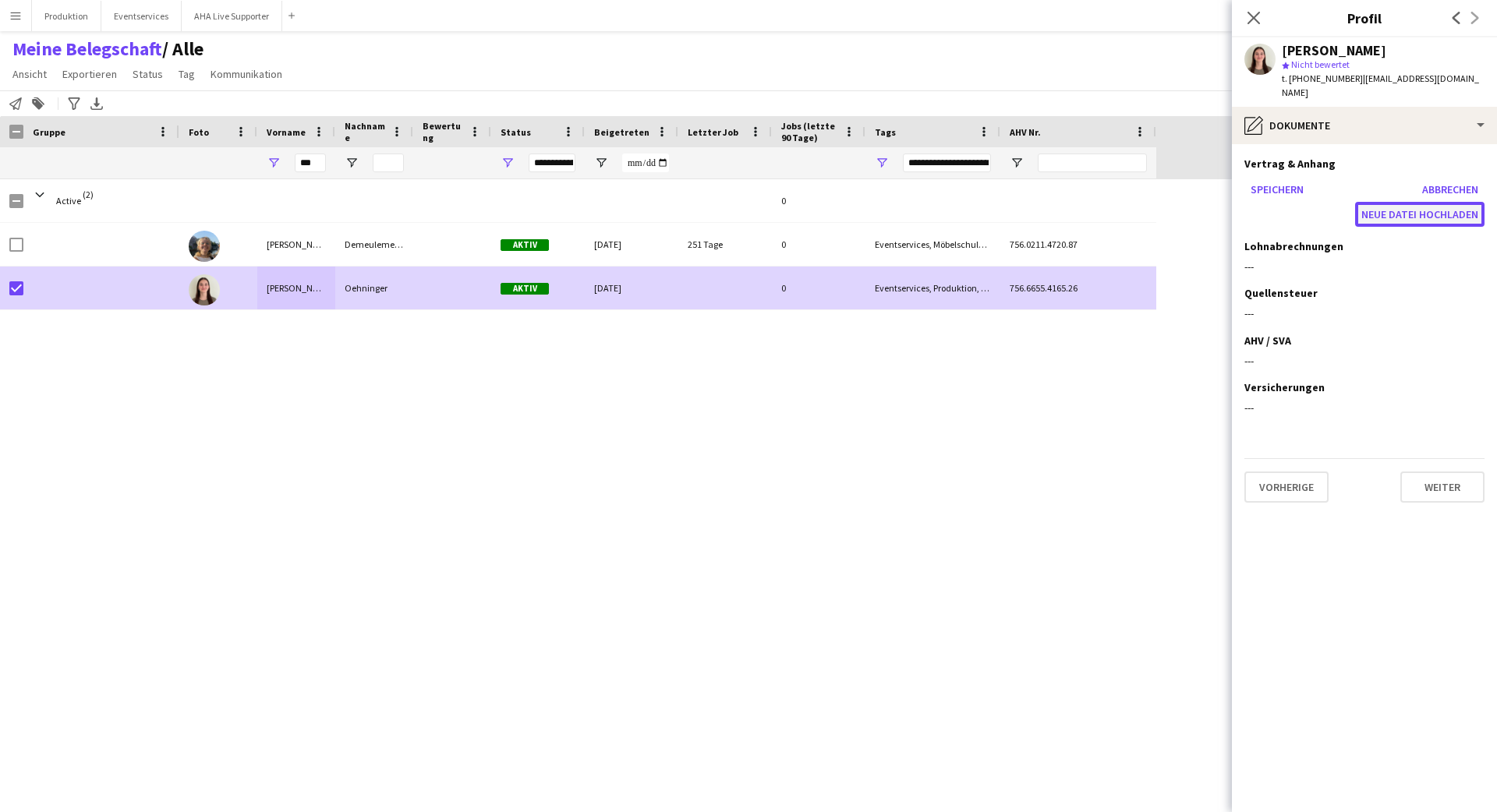
click at [934, 202] on button "Neue Datei hochladen" at bounding box center [1420, 215] width 129 height 25
click at [934, 203] on button "Neue Datei hochladen" at bounding box center [1420, 215] width 129 height 25
click at [934, 204] on button "Neue Datei hochladen" at bounding box center [1420, 215] width 129 height 25
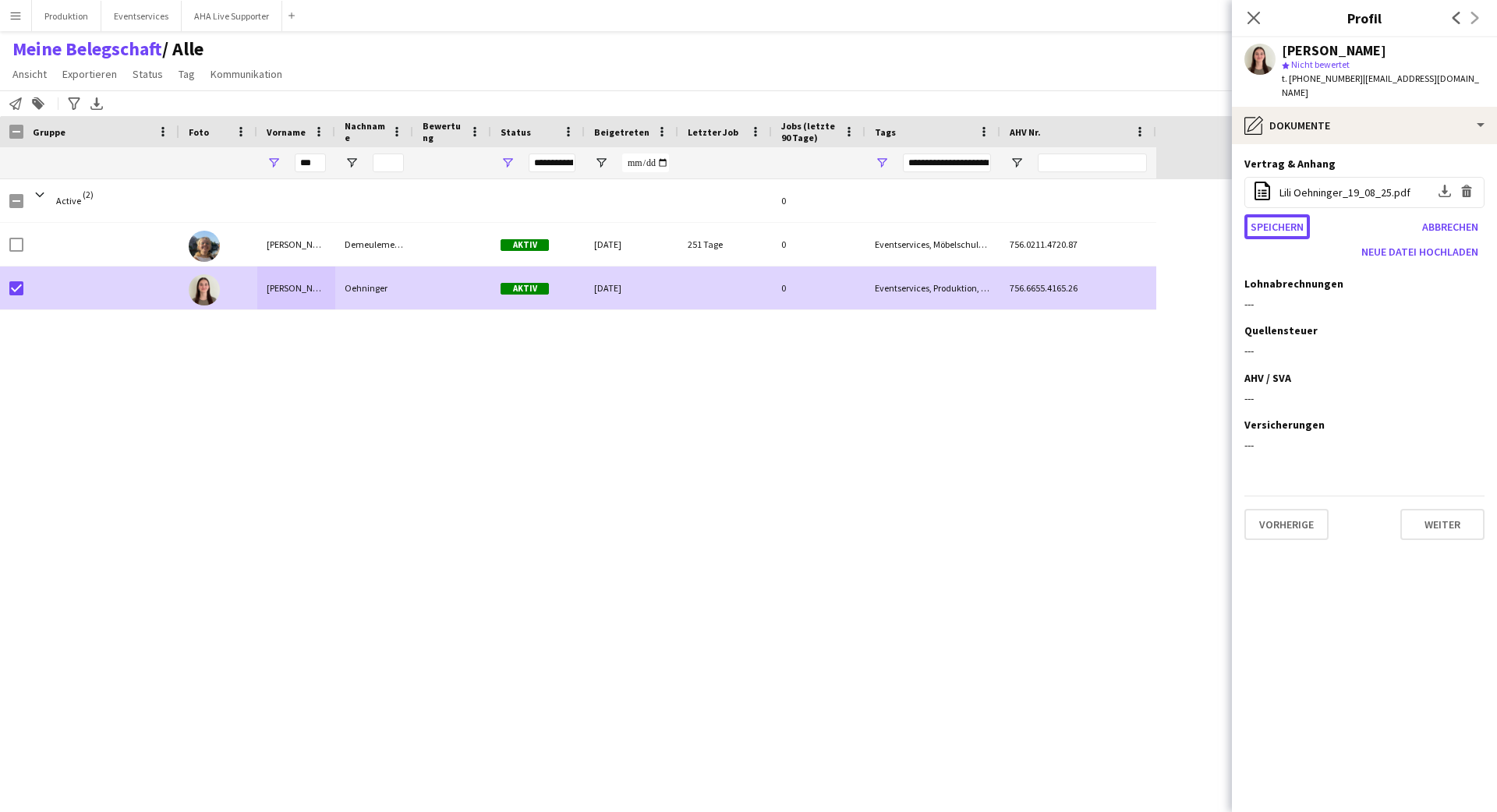
click at [934, 215] on button "Speichern" at bounding box center [1277, 227] width 66 height 25
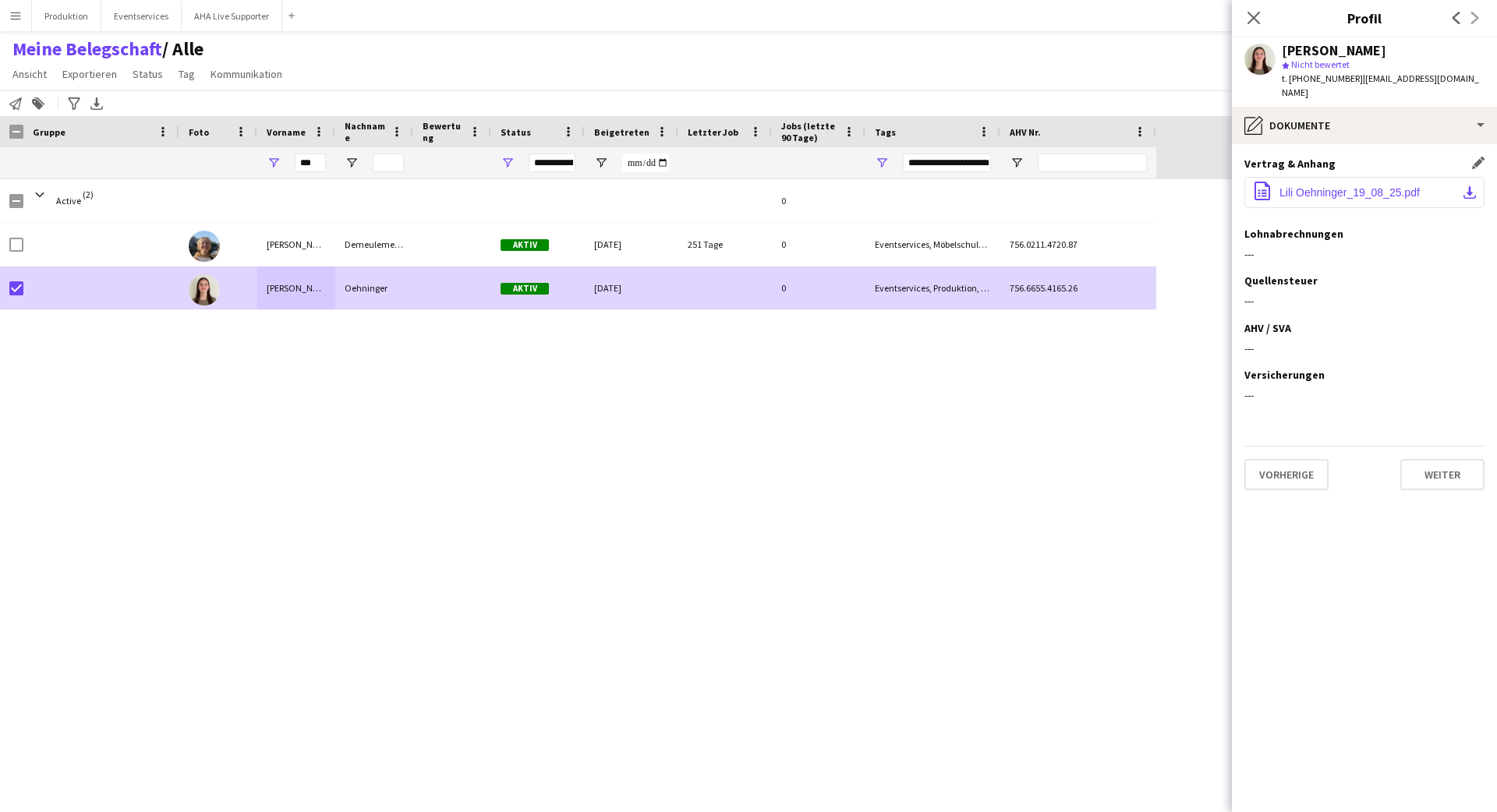
click at [934, 186] on span "Lili Oehninger_19_08_25.pdf" at bounding box center [1350, 192] width 141 height 13
click at [934, 18] on h3 "Profil" at bounding box center [1364, 17] width 265 height 20
click at [934, 186] on span "Lili Oehninger_19_08_25.pdf" at bounding box center [1350, 192] width 141 height 13
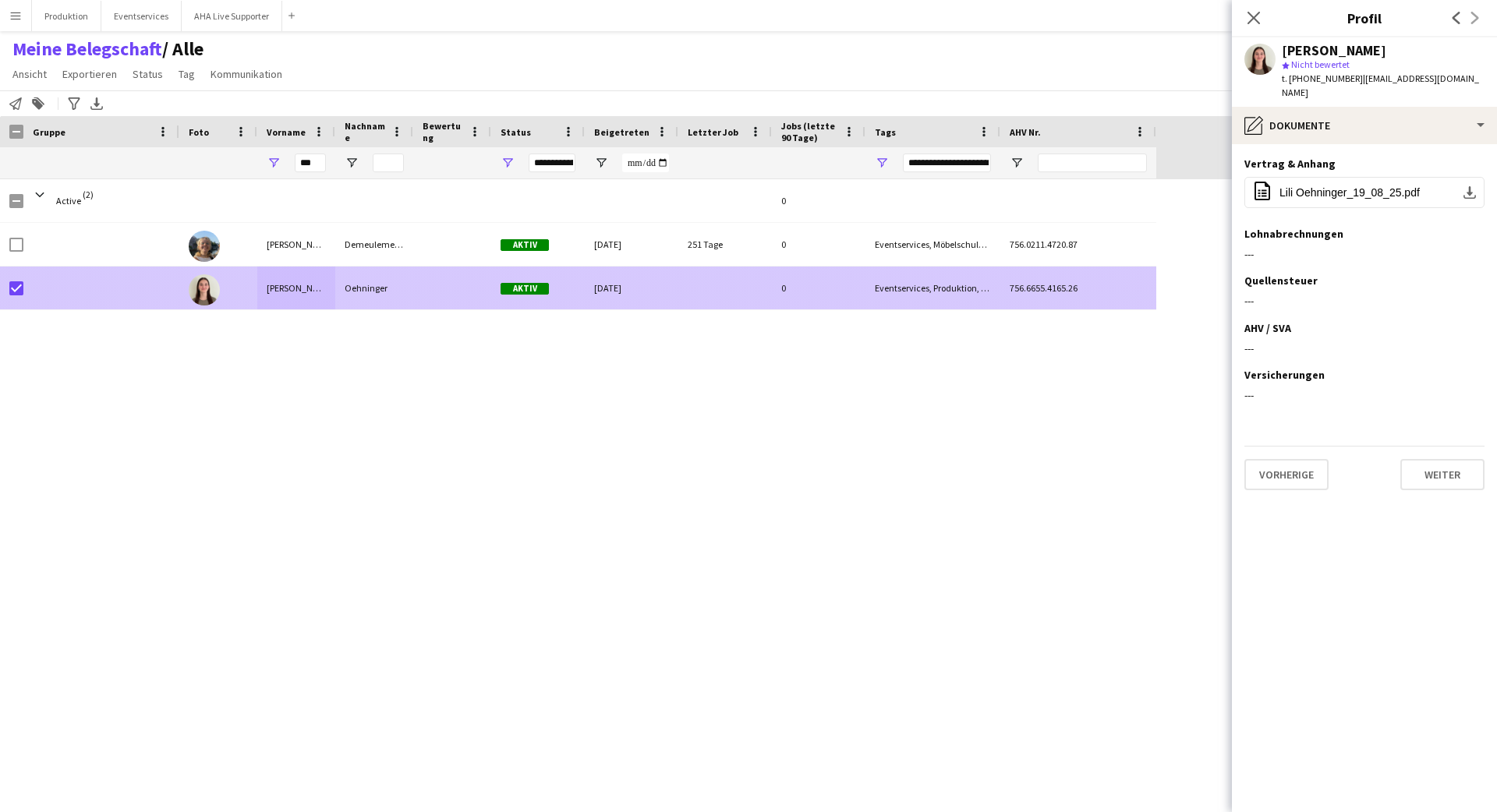
click at [934, 295] on div "756.6655.4165.26" at bounding box center [1078, 288] width 156 height 43
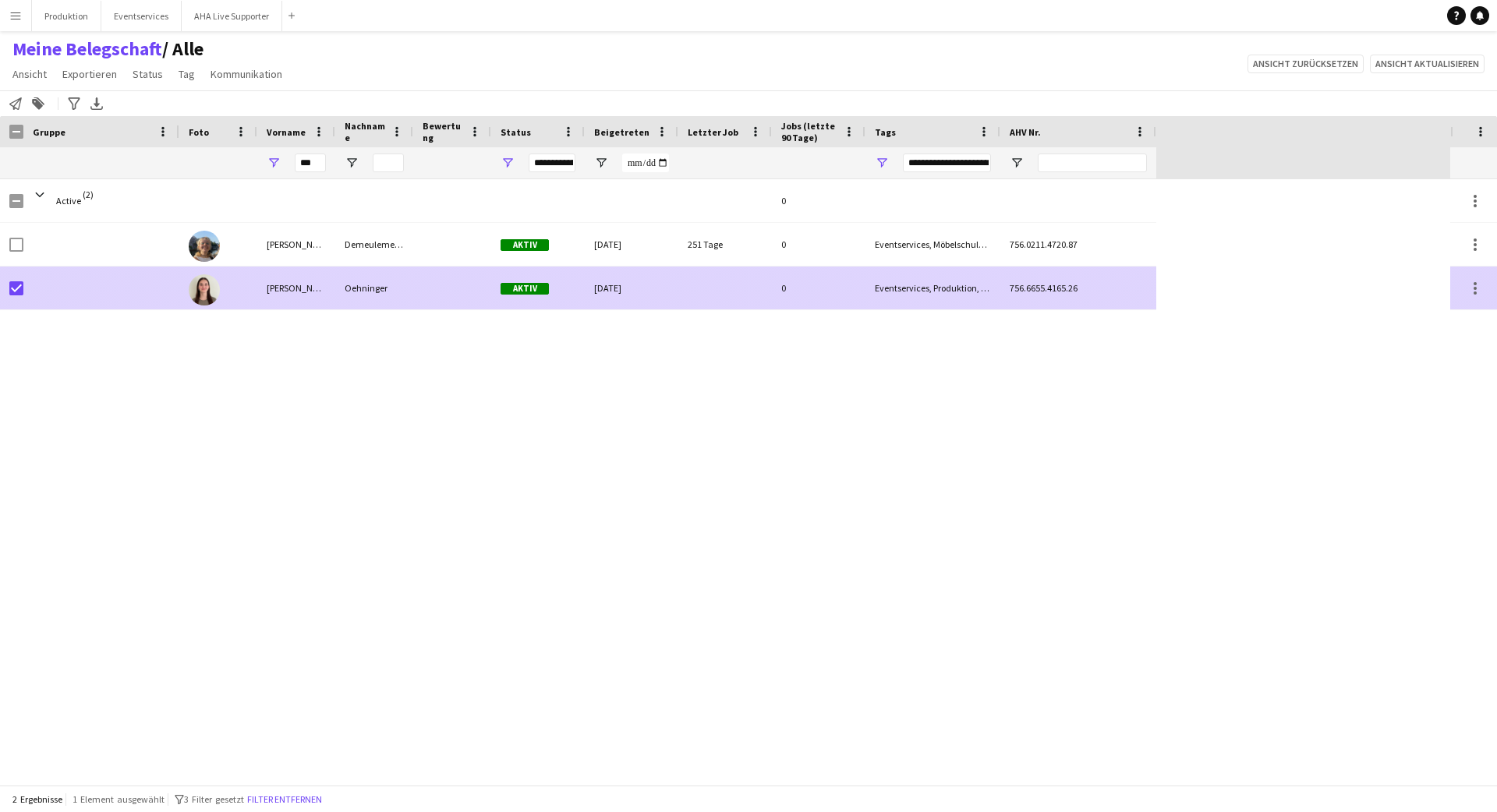
click at [934, 278] on div "756.6655.4165.26" at bounding box center [1078, 288] width 156 height 43
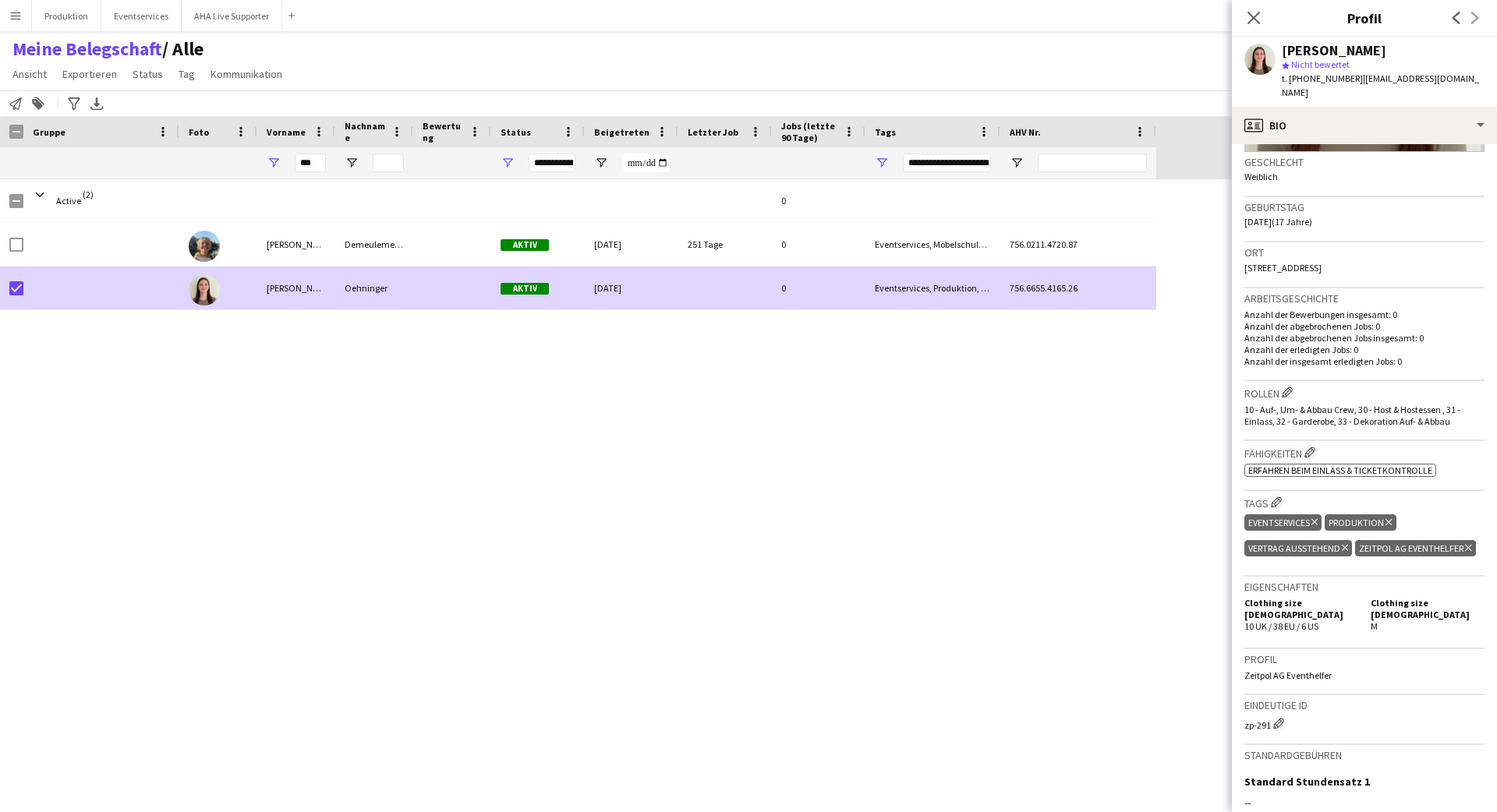
scroll to position [263, 0]
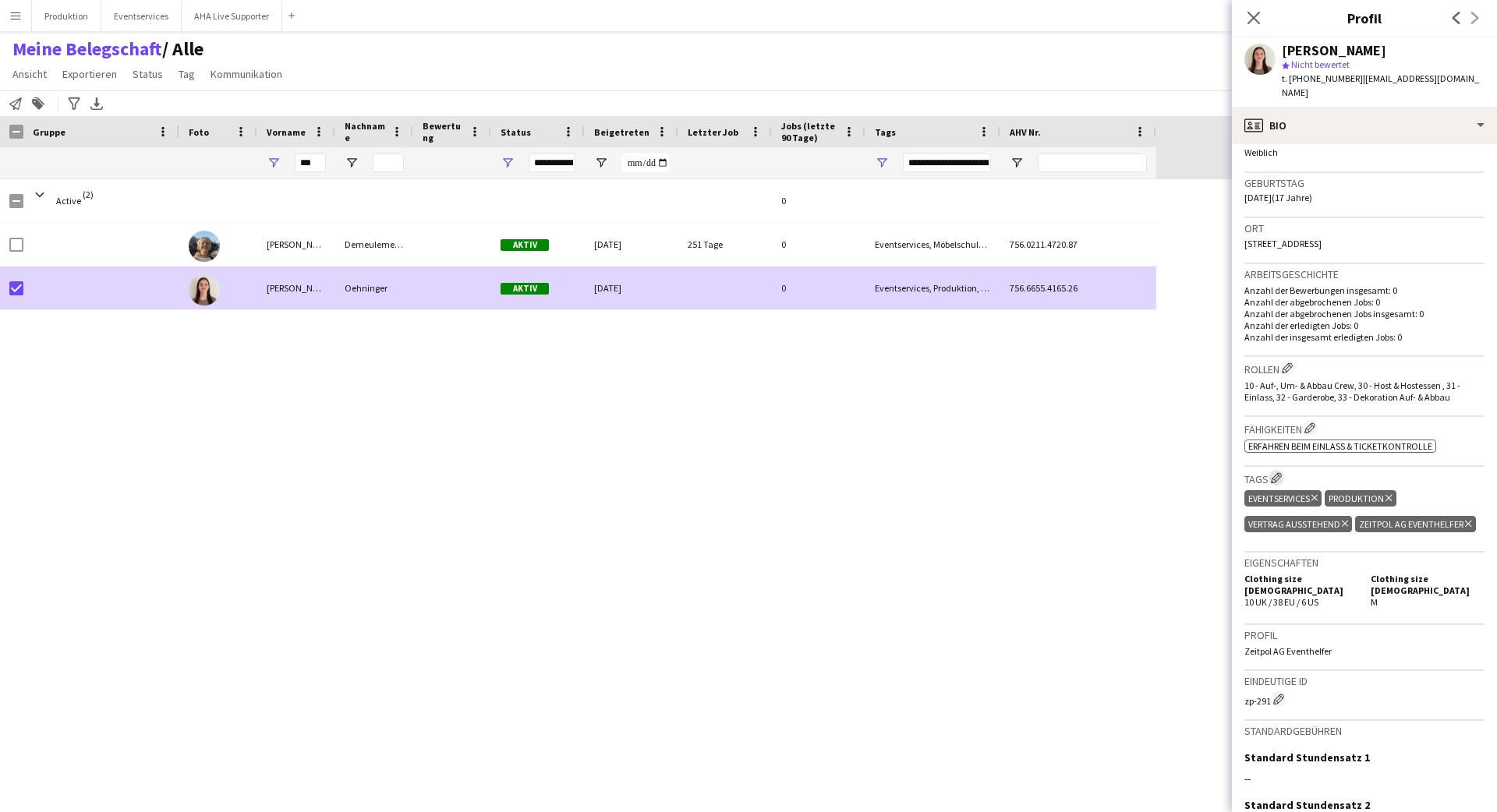
click at [934, 472] on app-icon "Besetzten Unternehmens-Tags bearbeiten" at bounding box center [1275, 477] width 11 height 11
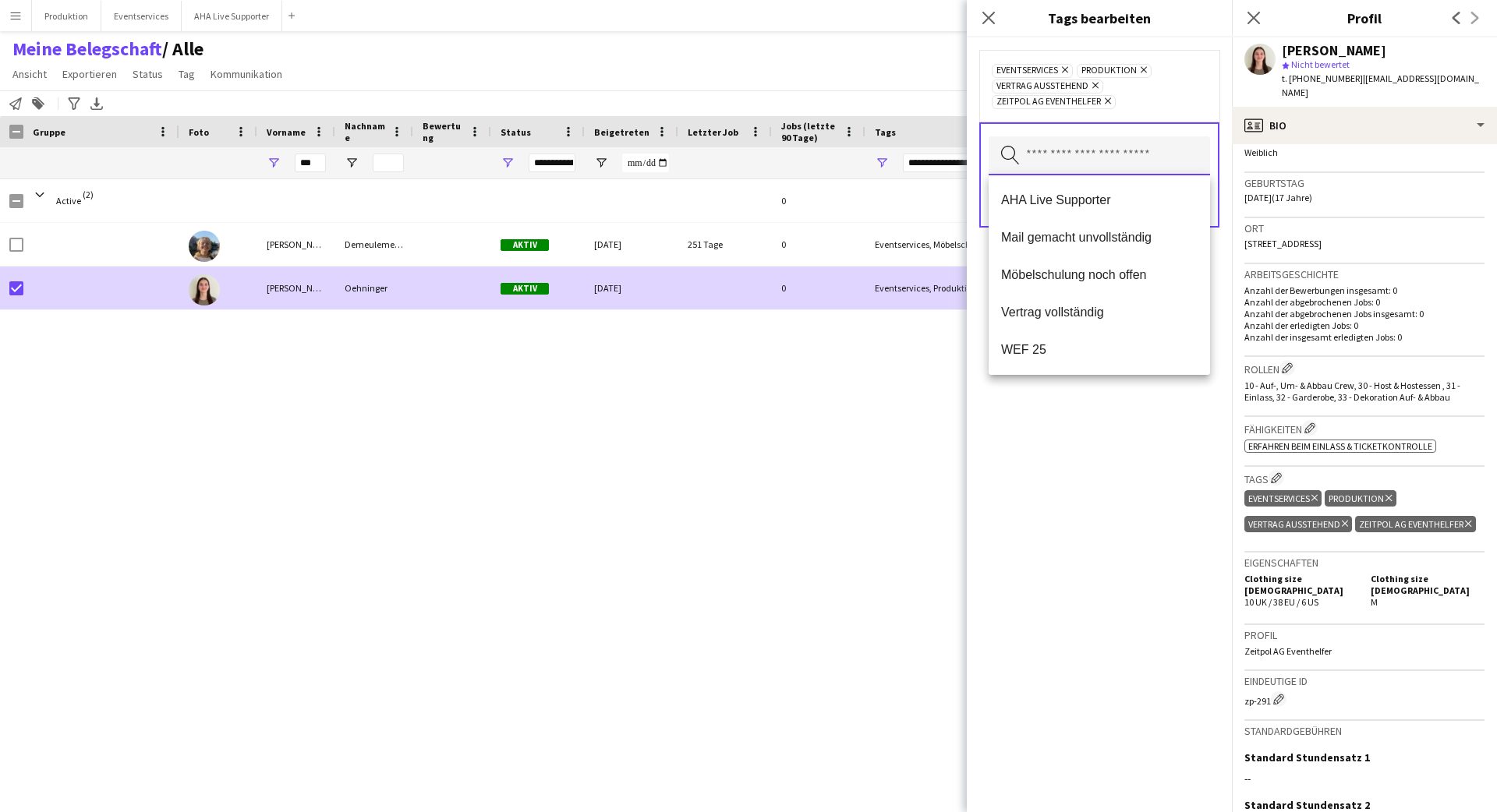
click at [934, 164] on input "text" at bounding box center [1099, 156] width 222 height 39
click at [934, 319] on span "Vertrag vollständig" at bounding box center [1099, 311] width 197 height 14
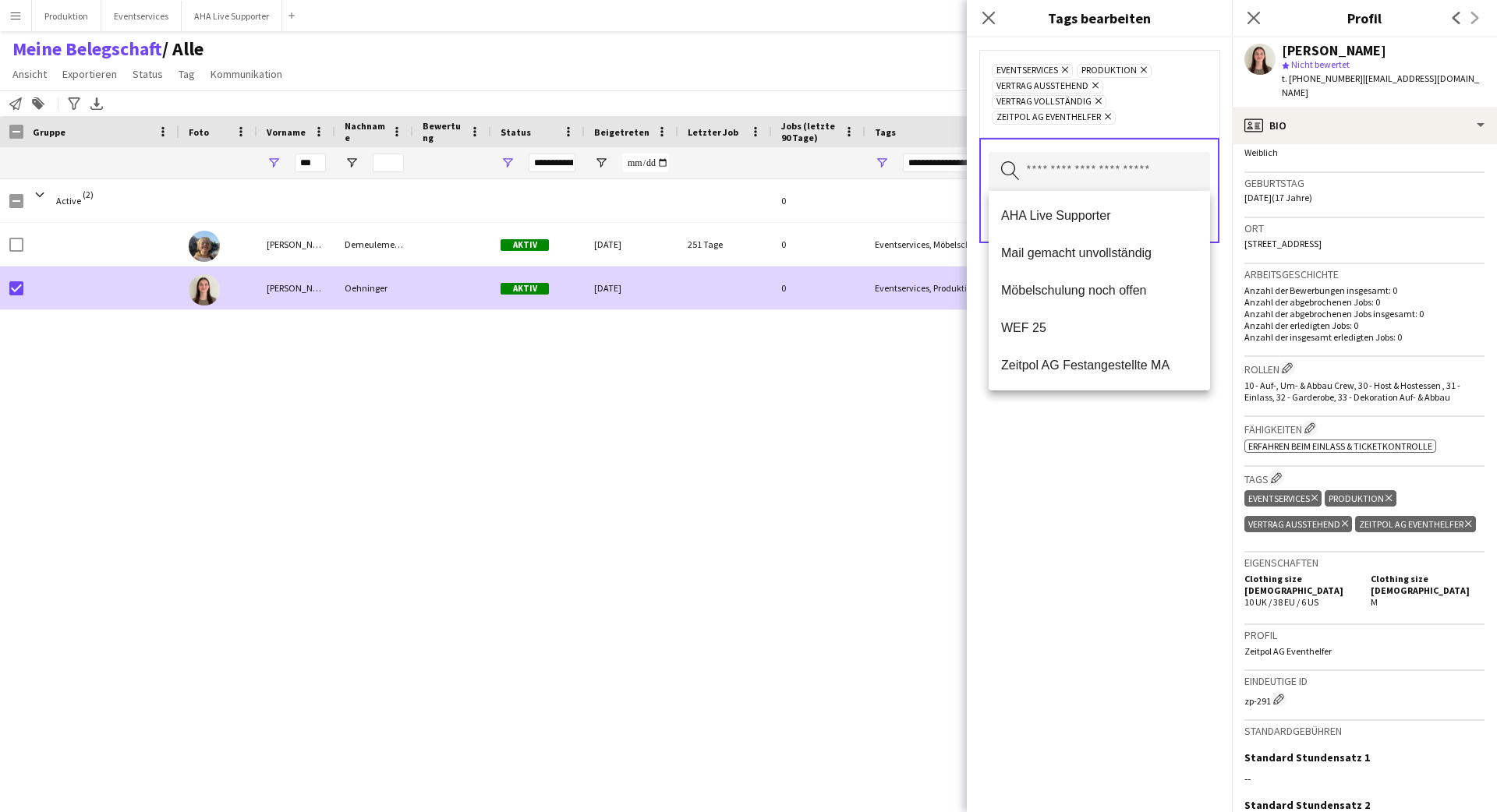
click at [934, 582] on div "Eventservices Entfernen Produktion Entfernen Vertrag ausstehend Entfernen Vertr…" at bounding box center [1099, 425] width 265 height 775
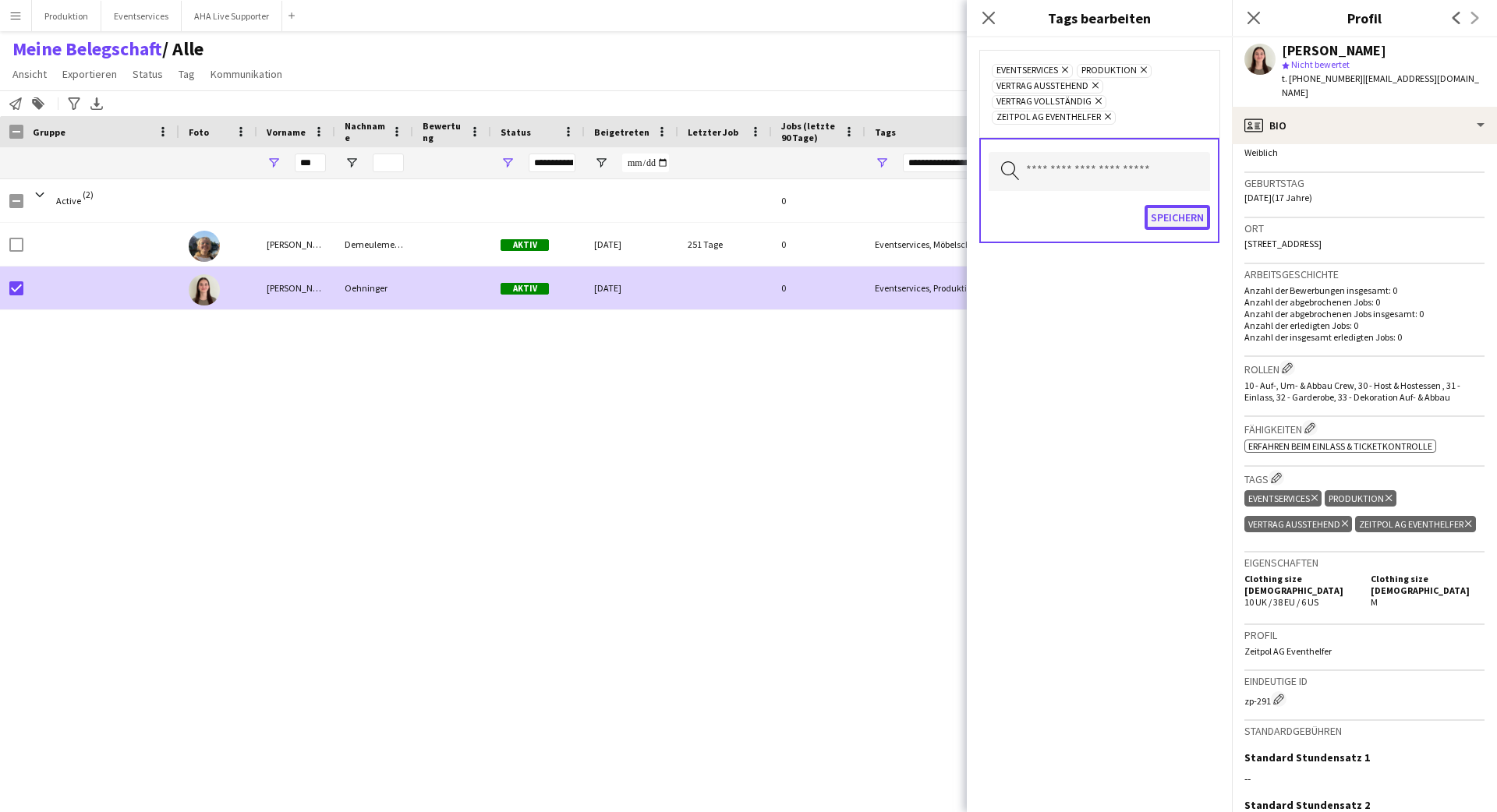
click at [934, 209] on button "Speichern" at bounding box center [1177, 218] width 66 height 25
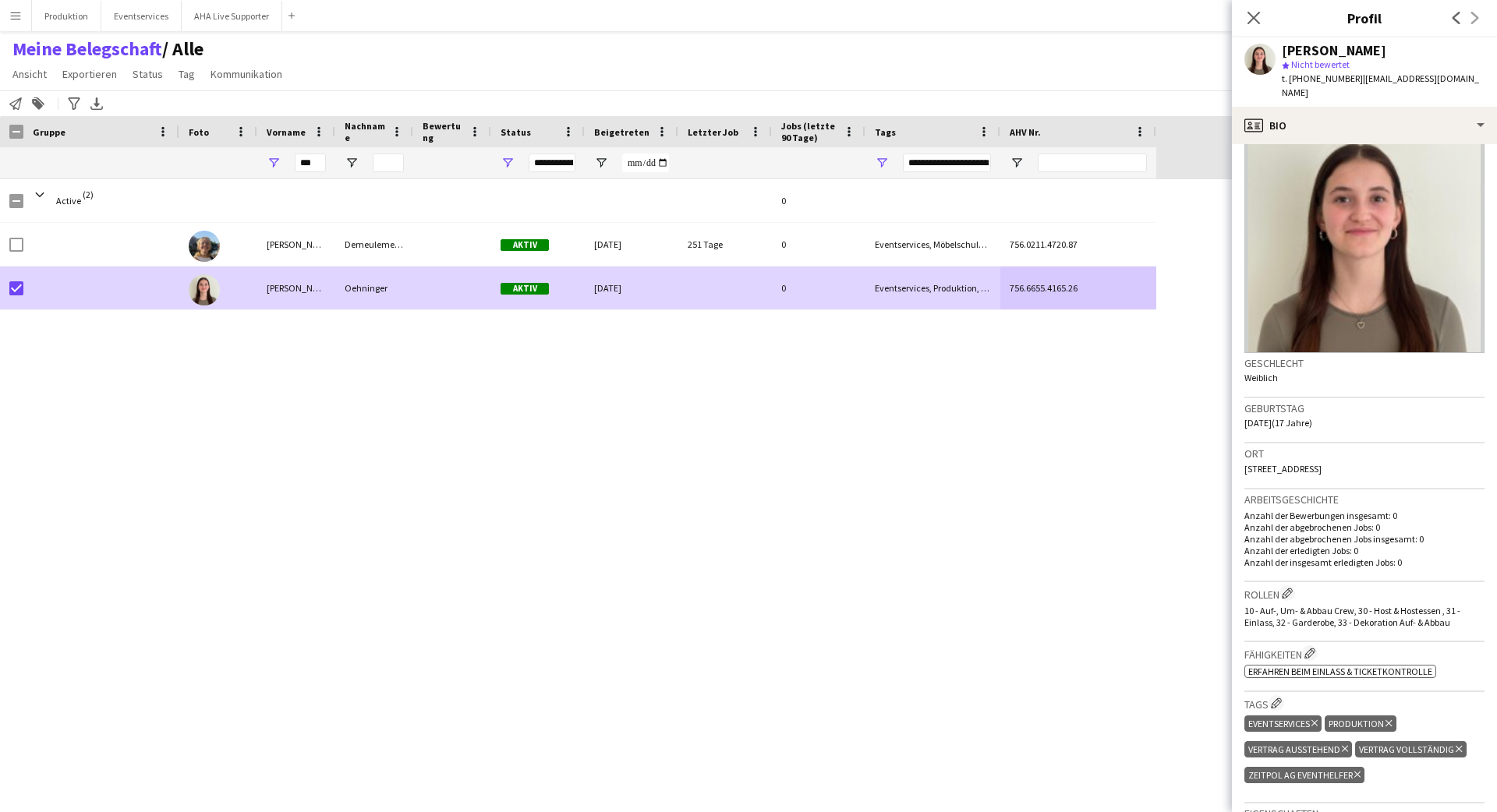
scroll to position [0, 0]
